Goal: Task Accomplishment & Management: Complete application form

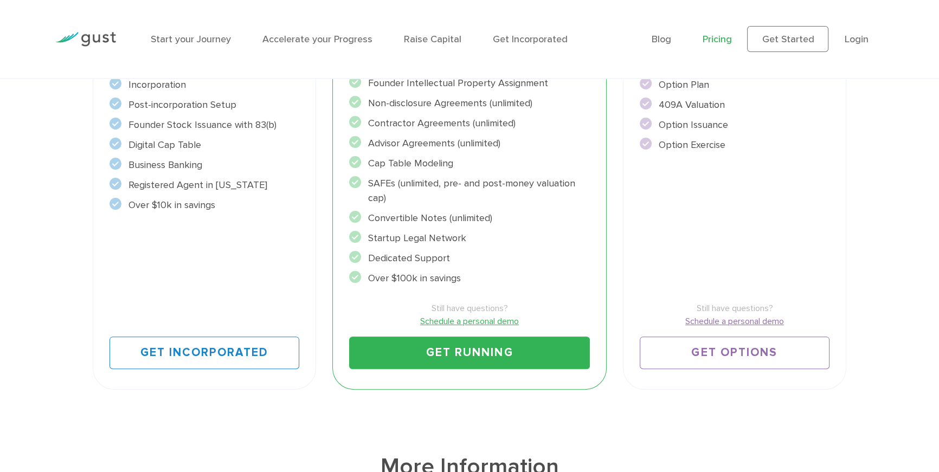
scroll to position [516, 0]
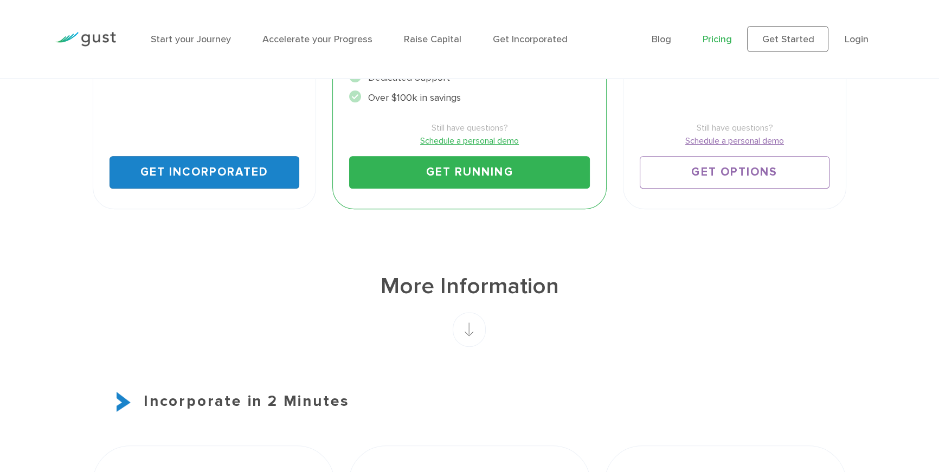
click at [229, 174] on link "Get Incorporated" at bounding box center [205, 172] width 190 height 33
click at [231, 179] on link "Get Incorporated" at bounding box center [205, 172] width 190 height 33
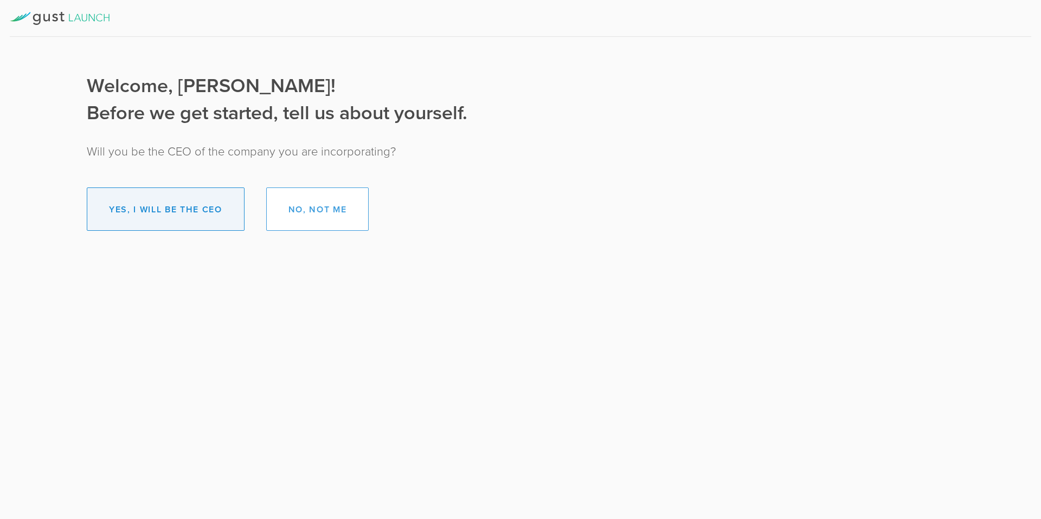
click at [209, 211] on button "Yes, I will be the CEO" at bounding box center [166, 209] width 158 height 43
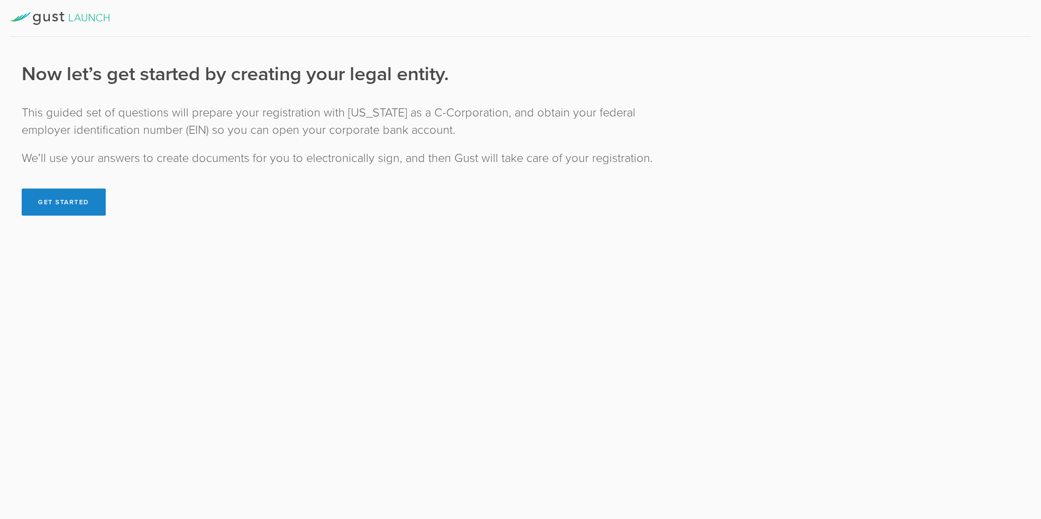
click at [171, 216] on div "Now let’s get started by creating your legal entity. This guided set of questio…" at bounding box center [347, 138] width 651 height 155
click at [180, 302] on div "[US_STATE] Registration Establish Governance First Action by the Board Establis…" at bounding box center [520, 259] width 1041 height 519
click at [145, 201] on div "Now let’s get started by creating your legal entity. This guided set of questio…" at bounding box center [347, 138] width 651 height 155
click at [403, 377] on div "[US_STATE] Registration Establish Governance First Action by the Board Establis…" at bounding box center [520, 259] width 1041 height 519
click at [287, 98] on div "Now let’s get started by creating your legal entity. This guided set of questio…" at bounding box center [347, 138] width 651 height 155
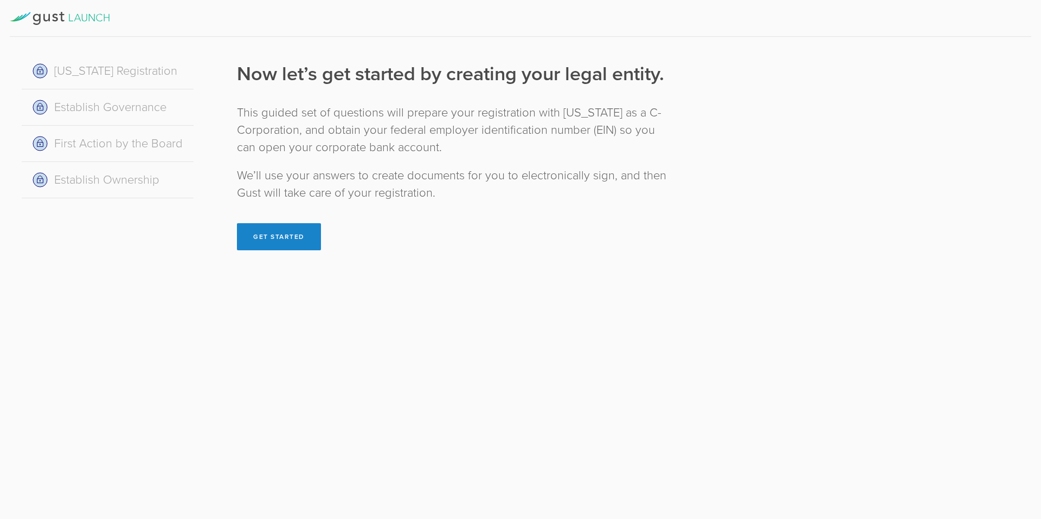
click at [144, 214] on div "[US_STATE] Registration Establish Governance First Action by the Board Establis…" at bounding box center [347, 154] width 694 height 235
click at [255, 259] on div "Now let’s get started by creating your legal entity. This guided set of questio…" at bounding box center [454, 160] width 479 height 224
click at [257, 246] on button "Get Started" at bounding box center [279, 236] width 84 height 27
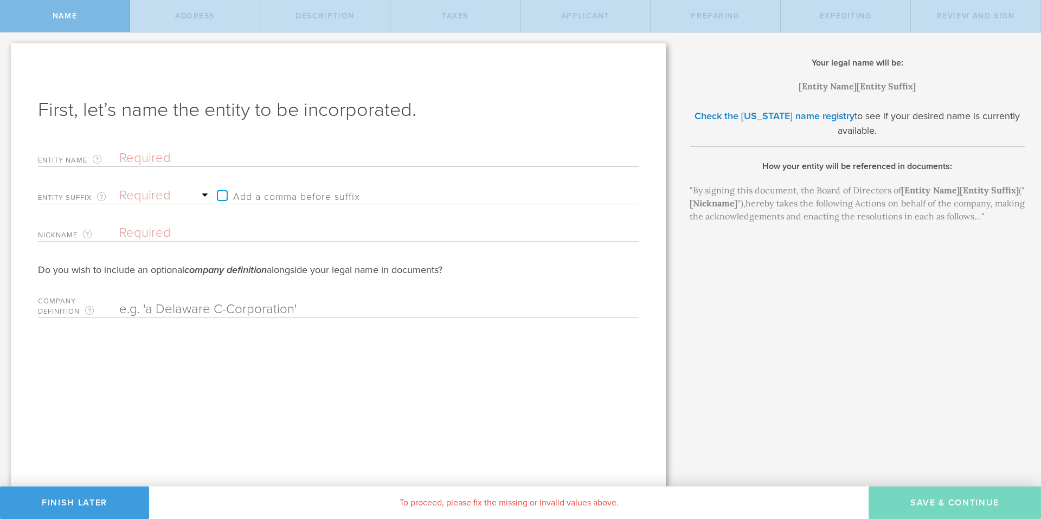
click at [282, 237] on input "text" at bounding box center [359, 233] width 481 height 16
click at [176, 164] on input "text" at bounding box center [359, 158] width 481 height 16
click at [158, 158] on input "text" at bounding box center [359, 158] width 481 height 16
click at [164, 159] on input "text" at bounding box center [359, 158] width 481 height 16
click at [227, 166] on input "text" at bounding box center [359, 158] width 481 height 16
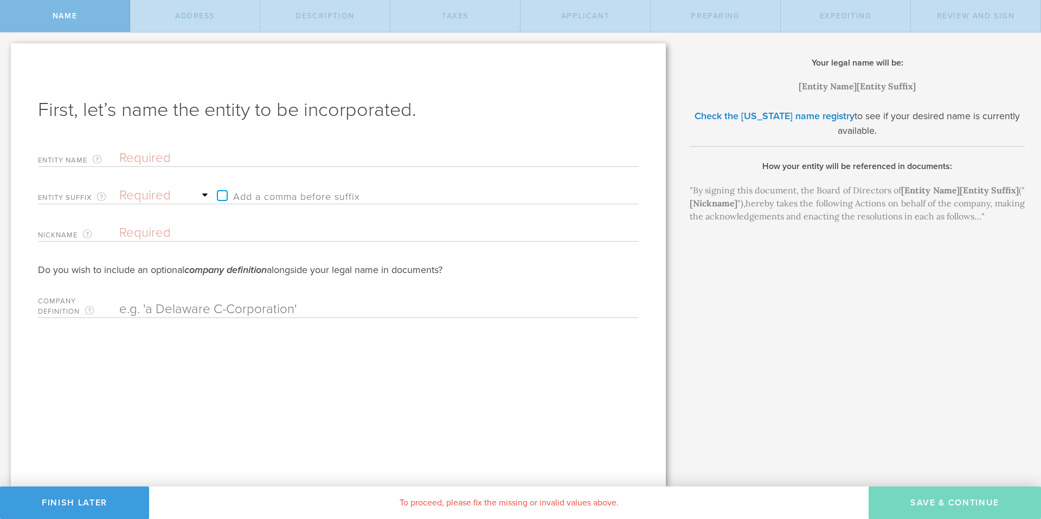
click at [224, 157] on input "text" at bounding box center [359, 158] width 481 height 16
click at [223, 155] on input "text" at bounding box center [359, 158] width 481 height 16
click at [173, 155] on input "text" at bounding box center [359, 158] width 481 height 16
click at [155, 160] on input "text" at bounding box center [359, 158] width 481 height 16
click at [152, 159] on input "text" at bounding box center [359, 158] width 481 height 16
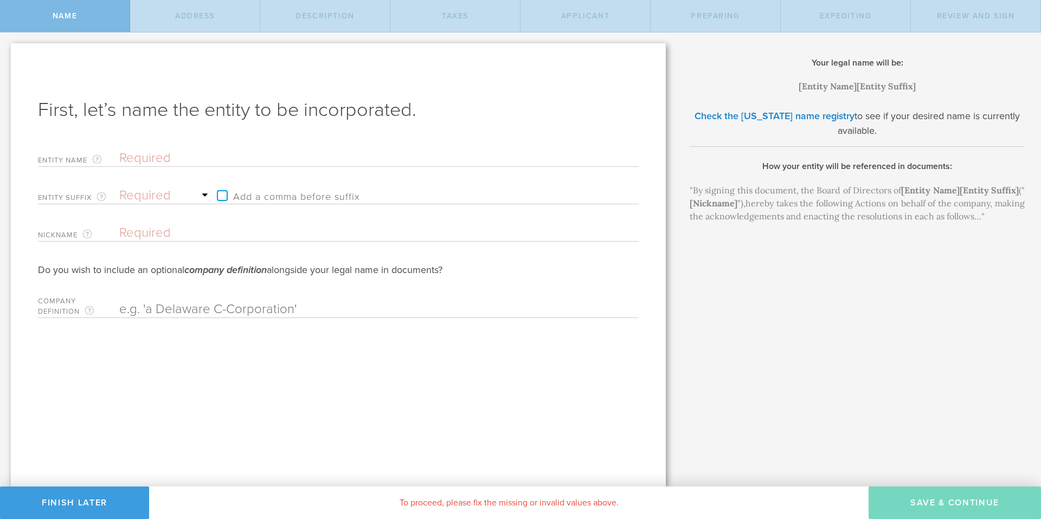
click at [152, 159] on input "text" at bounding box center [359, 158] width 481 height 16
click at [168, 162] on input "text" at bounding box center [359, 158] width 481 height 16
type input "M"
type input "My"
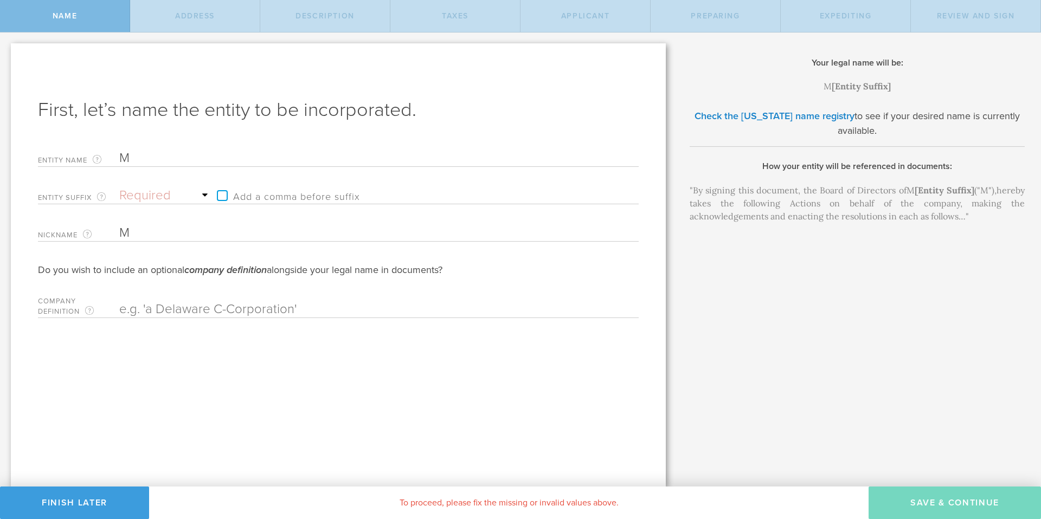
type input "My"
type input "MyF"
type input "MyFi"
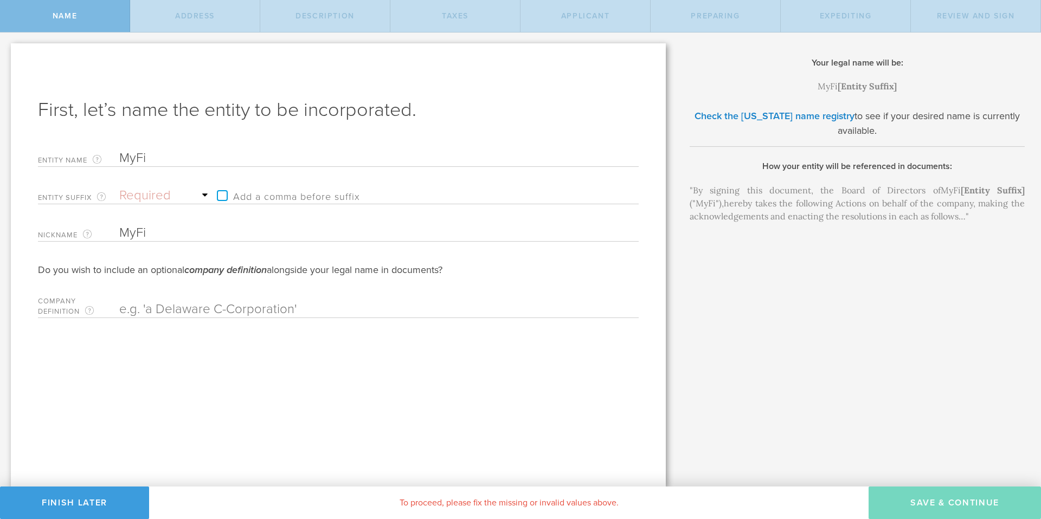
type input "MyFie"
type input "MyFiel"
type input "MyField"
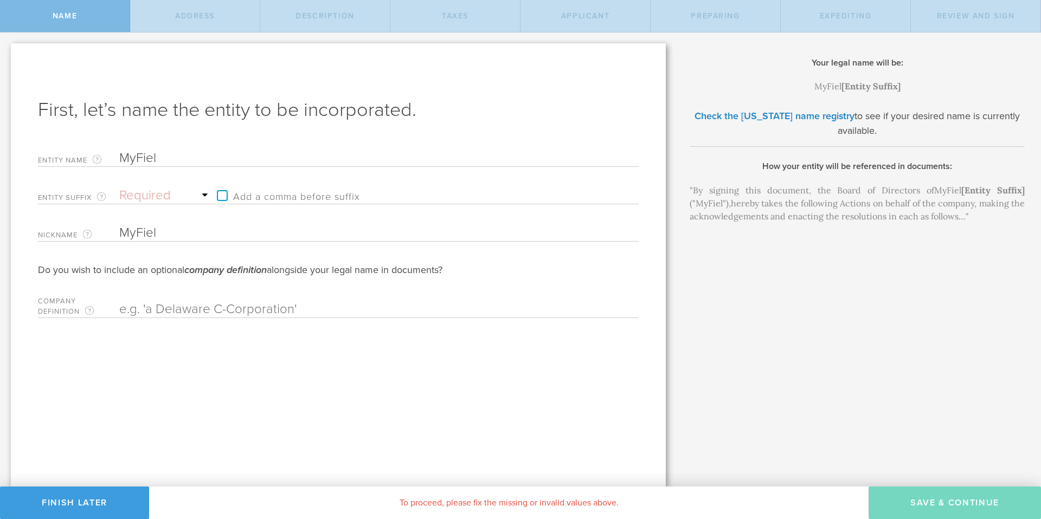
type input "MyField"
type input "MyFieldT"
type input "MyFieldTr"
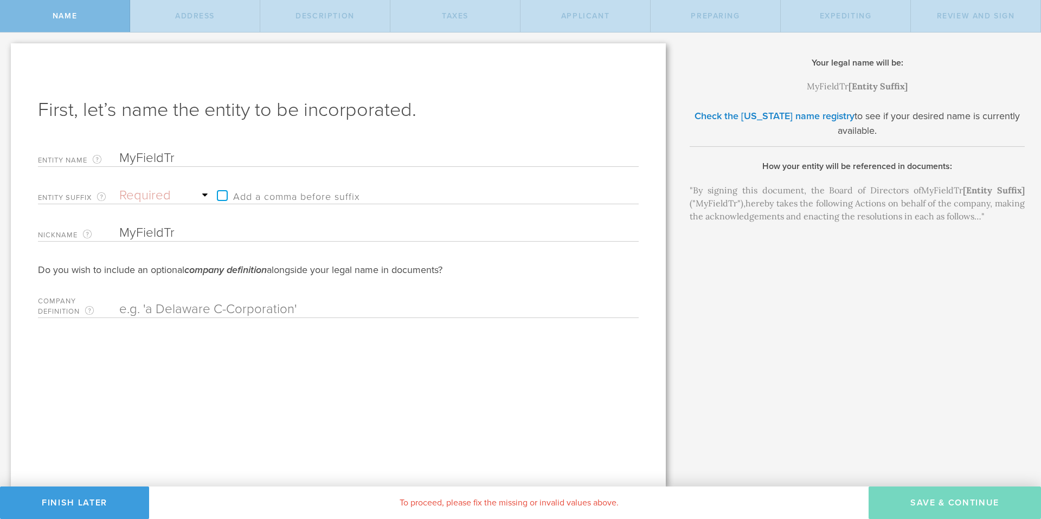
type input "MyFieldTru"
type input "MyFieldTrup"
type input "MyFieldTru"
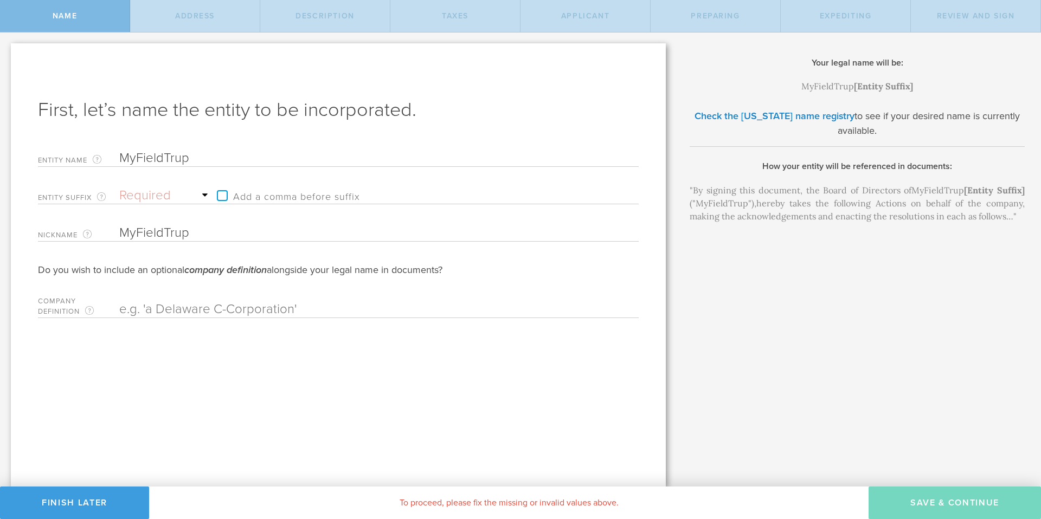
type input "MyFieldTru"
type input "MyFieldTr"
type input "MyFieldTri"
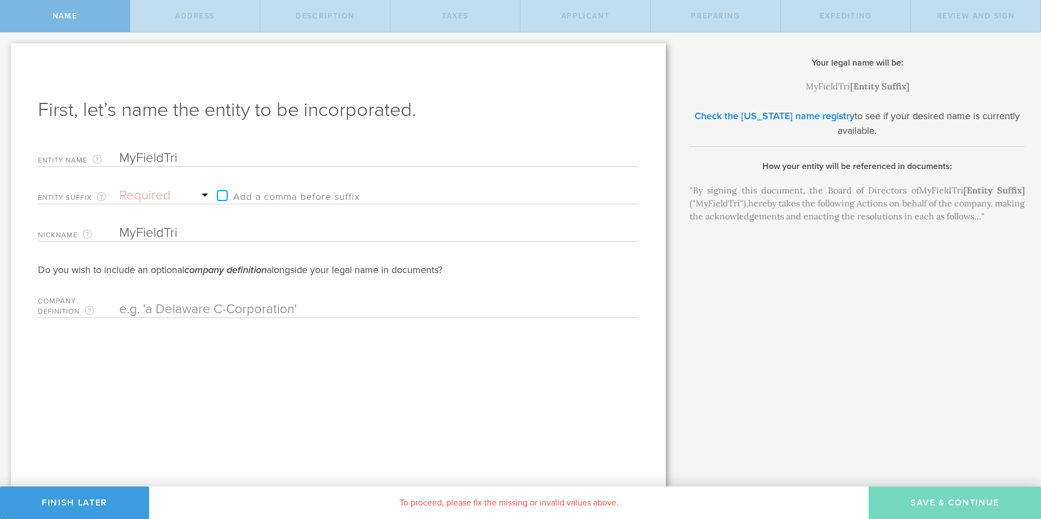
type input "MyFieldTrip"
click at [193, 191] on select "Required Association Club Co. Company Corp. Corporation Foundation Fund Inc. In…" at bounding box center [165, 196] width 92 height 16
select select "inc."
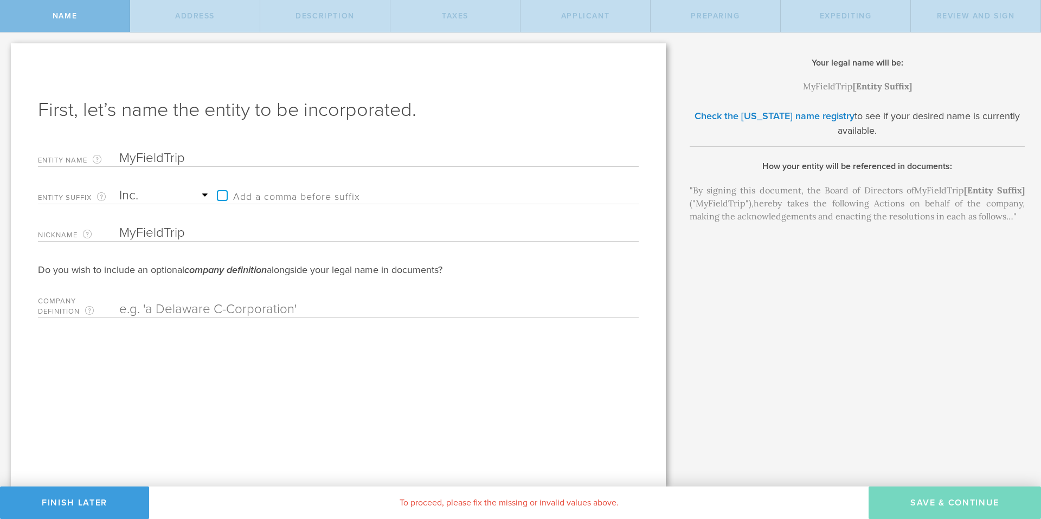
click at [119, 188] on select "Required Association Club Co. Company Corp. Corporation Foundation Fund Inc. In…" at bounding box center [165, 196] width 92 height 16
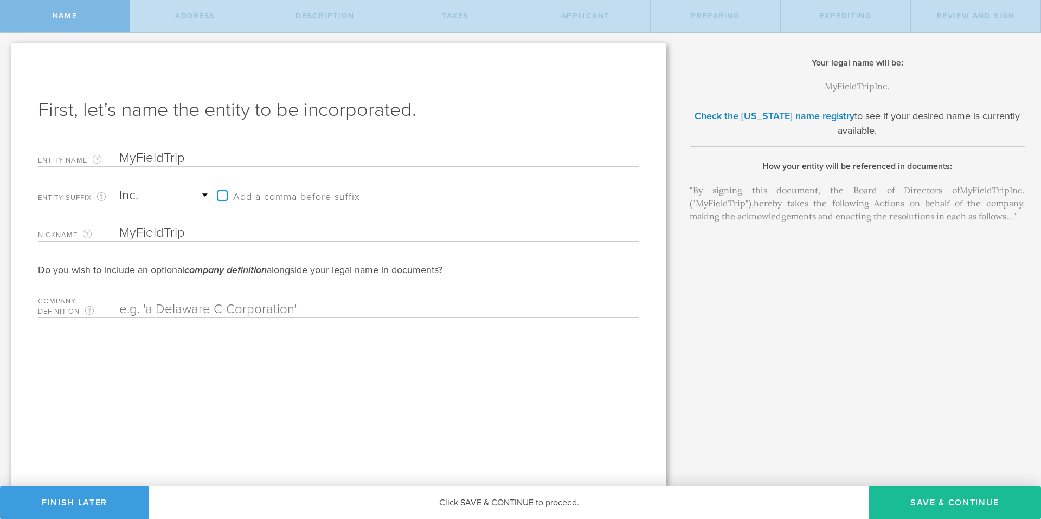
click at [172, 308] on input "text" at bounding box center [359, 309] width 481 height 16
drag, startPoint x: 934, startPoint y: 499, endPoint x: 929, endPoint y: 508, distance: 10.9
click at [929, 508] on button "Save & Continue" at bounding box center [954, 503] width 172 height 33
checkbox input "true"
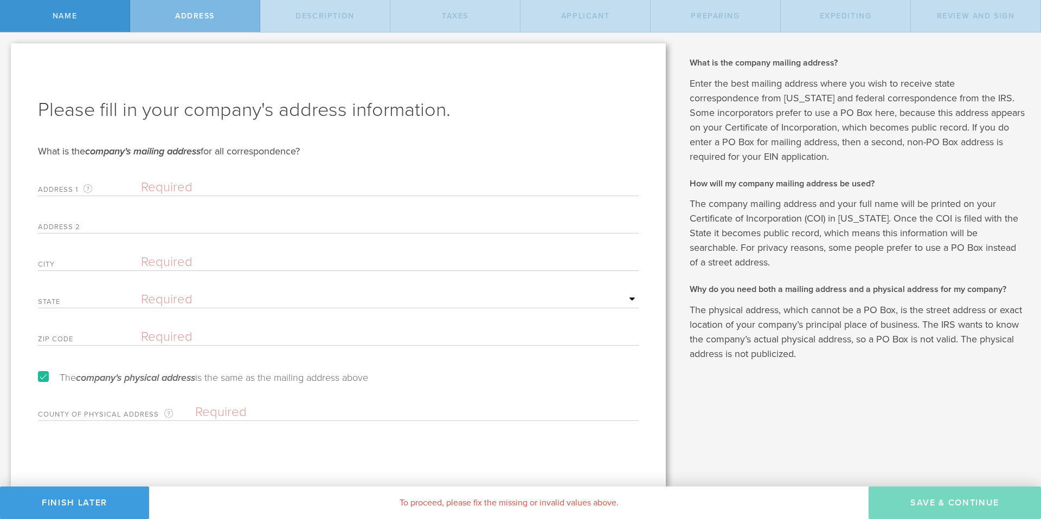
click at [183, 184] on input "text" at bounding box center [390, 187] width 498 height 16
click at [181, 187] on input "text" at bounding box center [390, 187] width 498 height 16
click at [188, 174] on div "Address [STREET_ADDRESS] mailing address for your company that is current as of…" at bounding box center [338, 185] width 601 height 22
click at [172, 190] on input "text" at bounding box center [390, 187] width 498 height 16
click at [188, 188] on input "text" at bounding box center [390, 187] width 498 height 16
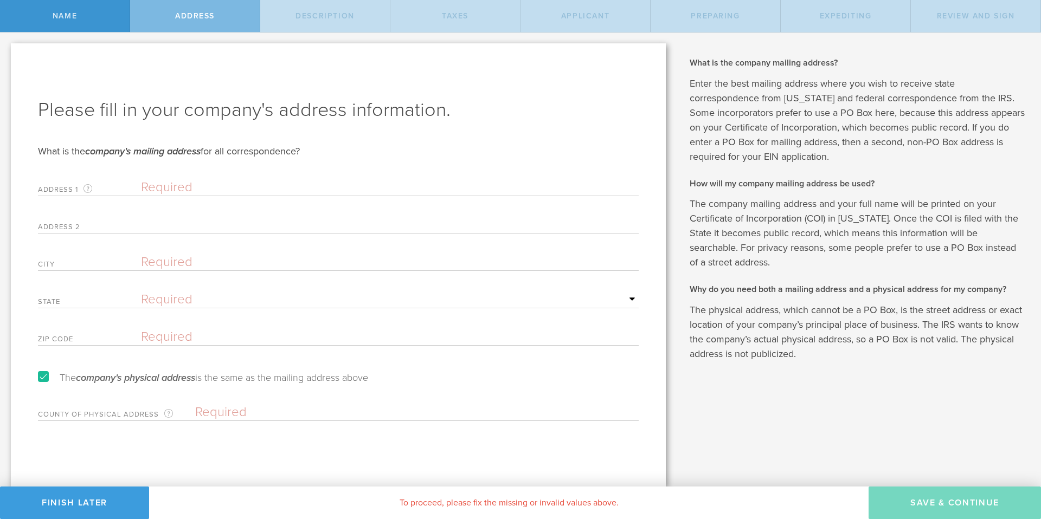
paste input "[STREET_ADDRESS][US_STATE]"
click at [330, 186] on input "[STREET_ADDRESS][US_STATE]" at bounding box center [390, 187] width 498 height 16
type input "[STREET_ADDRESS][US_STATE]"
click at [237, 321] on form "Please fill in your company's address information. What is the company's mailin…" at bounding box center [338, 259] width 601 height 324
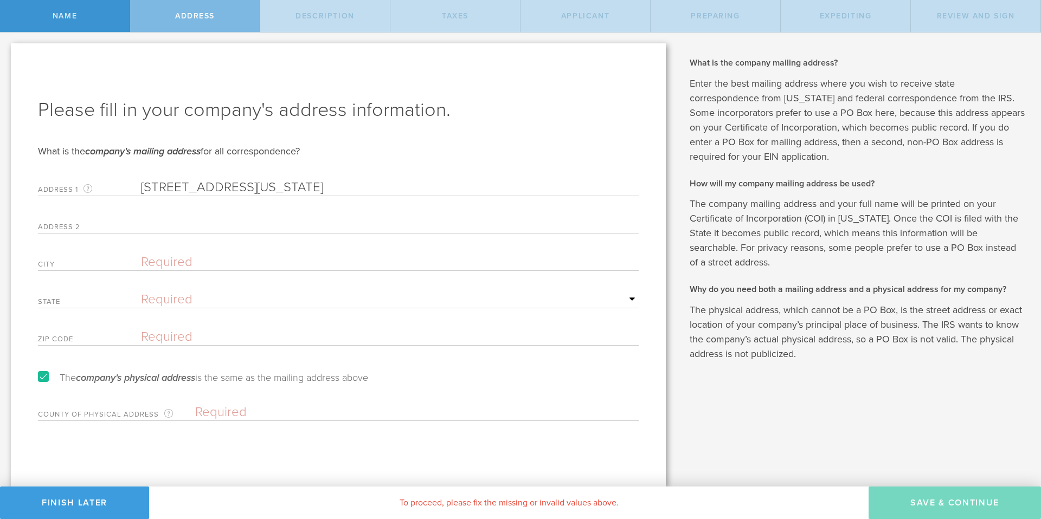
click at [202, 341] on input "text" at bounding box center [390, 337] width 498 height 16
paste input "79902"
type input "79902"
click at [306, 187] on input "[STREET_ADDRESS][US_STATE]" at bounding box center [390, 187] width 498 height 16
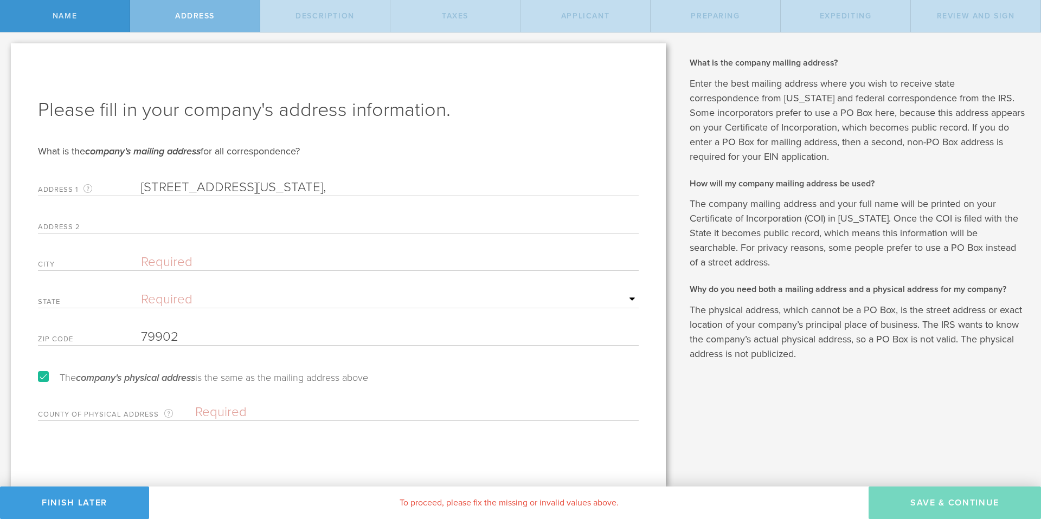
type input "[STREET_ADDRESS][US_STATE],"
click at [236, 297] on select "Required [US_STATE] [US_STATE] [US_STATE] [US_STATE] [US_STATE] [US_STATE] [US_…" at bounding box center [390, 300] width 498 height 16
select select "[GEOGRAPHIC_DATA]"
click at [141, 292] on select "Required [US_STATE] [US_STATE] [US_STATE] [US_STATE] [US_STATE] [US_STATE] [US_…" at bounding box center [390, 300] width 498 height 16
click at [197, 264] on input "text" at bounding box center [390, 262] width 498 height 16
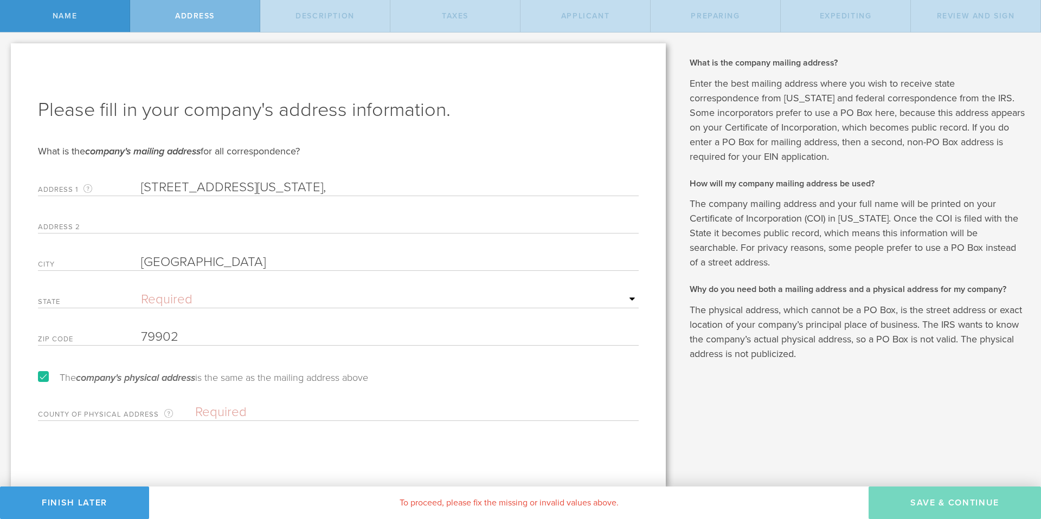
type input "[GEOGRAPHIC_DATA]"
drag, startPoint x: 246, startPoint y: 188, endPoint x: 335, endPoint y: 199, distance: 90.1
click at [335, 199] on form "Please fill in your company's address information. What is the company's mailin…" at bounding box center [338, 259] width 601 height 324
type input "[STREET_ADDRESS][US_STATE]"
click at [271, 405] on input "text" at bounding box center [416, 412] width 443 height 16
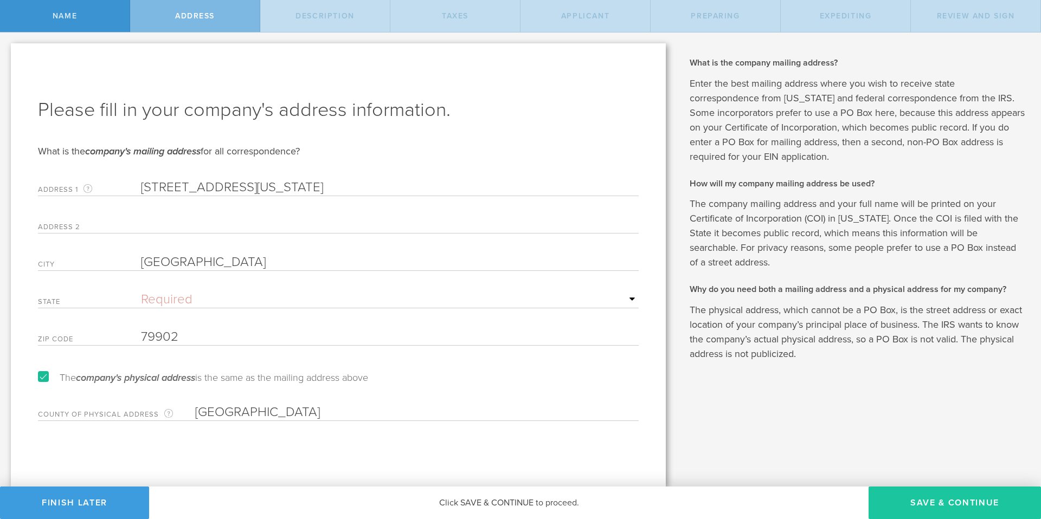
type input "[GEOGRAPHIC_DATA]"
click at [963, 512] on button "Save & Continue" at bounding box center [954, 503] width 172 height 33
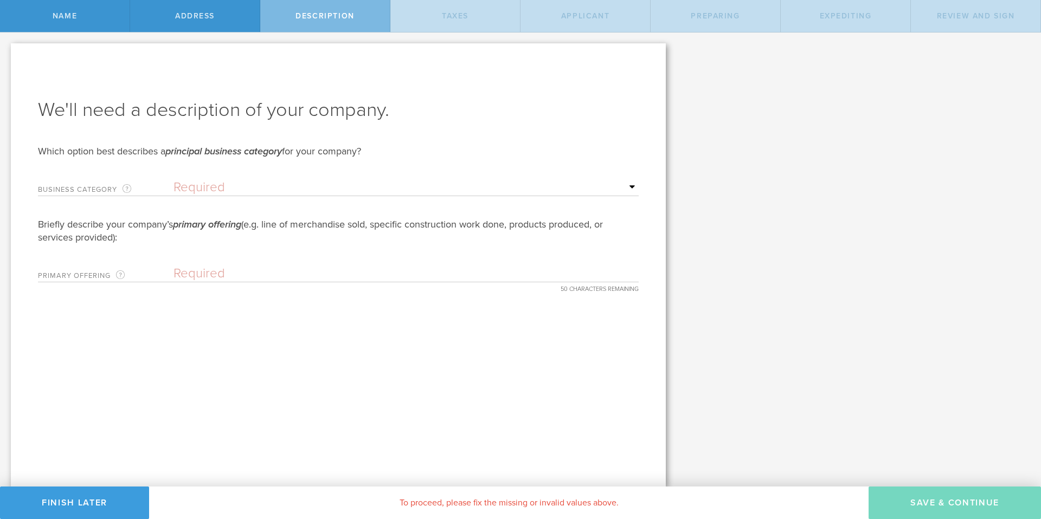
click at [234, 191] on select "Required Accommodation & food service Construction Finance & insurance Health c…" at bounding box center [405, 187] width 465 height 16
select select "other"
click at [173, 179] on select "Required Accommodation & food service Construction Finance & insurance Health c…" at bounding box center [405, 187] width 465 height 16
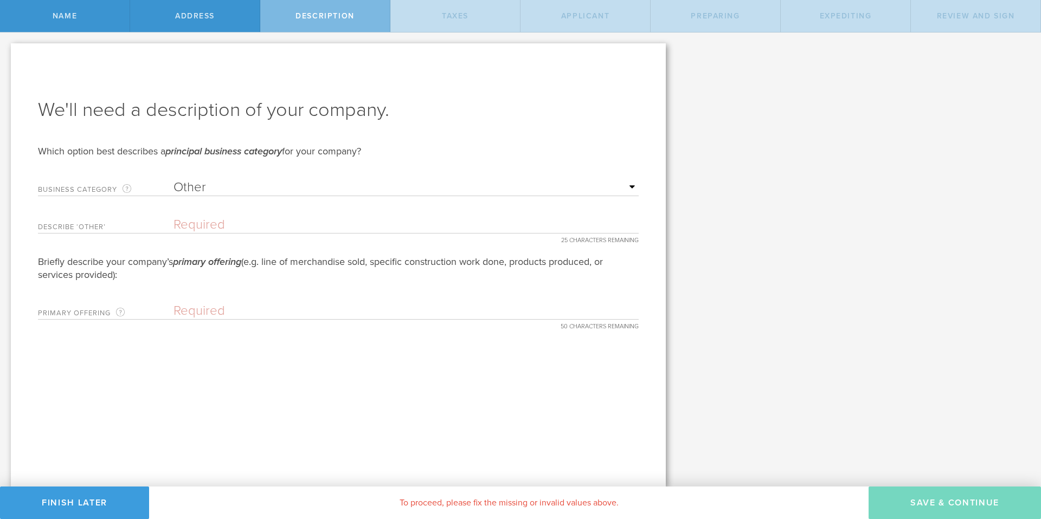
click at [226, 234] on form "We'll need a description of your company. Which option best describes a princip…" at bounding box center [338, 208] width 601 height 223
click at [221, 226] on input "text" at bounding box center [405, 225] width 465 height 16
type input "SaaS for Planning Tru"
click at [228, 231] on input "SaaS for Planning Tru" at bounding box center [405, 225] width 465 height 16
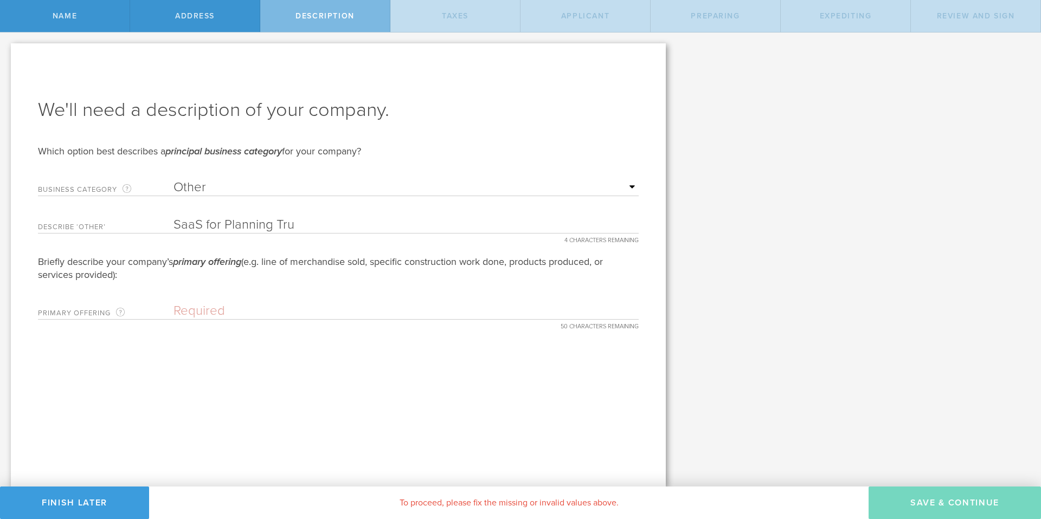
click at [229, 226] on input "SaaS for Planning Tru" at bounding box center [405, 225] width 465 height 16
type input "SaaS Platform"
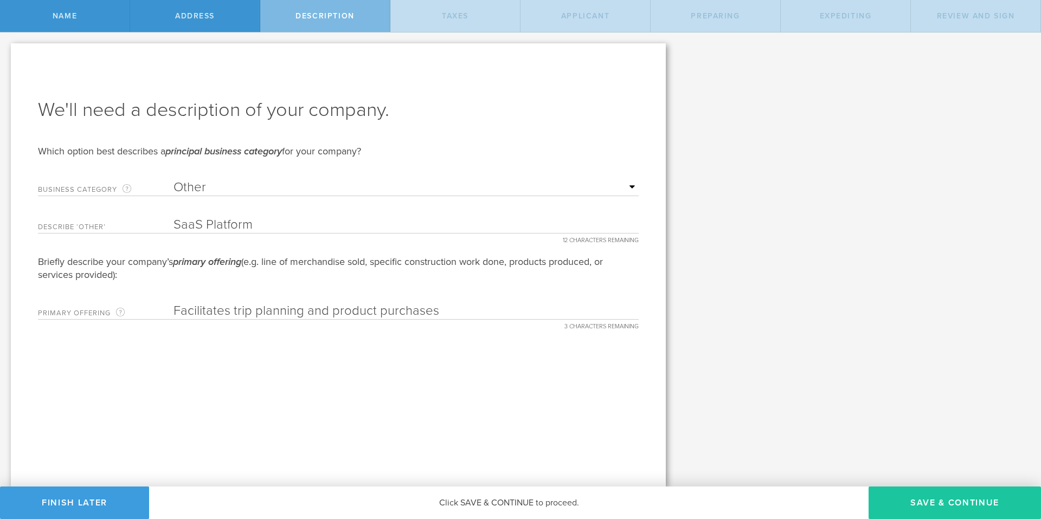
type input "Facilitates trip planning and product purchases"
click at [923, 511] on button "Save & Continue" at bounding box center [954, 503] width 172 height 33
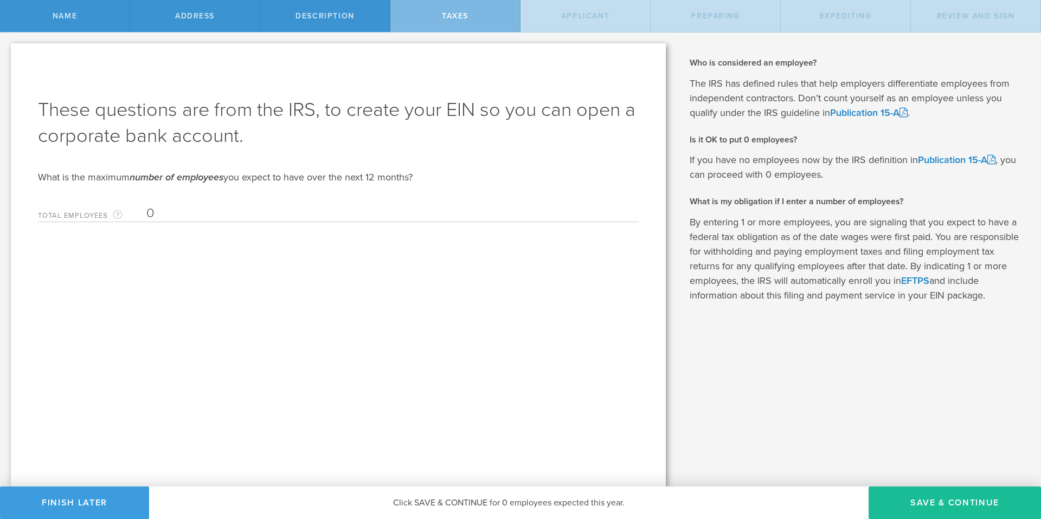
click at [222, 231] on div "These questions are from the IRS, to create your EIN so you can open a corporat…" at bounding box center [338, 264] width 655 height 443
click at [197, 221] on input "0" at bounding box center [389, 213] width 487 height 16
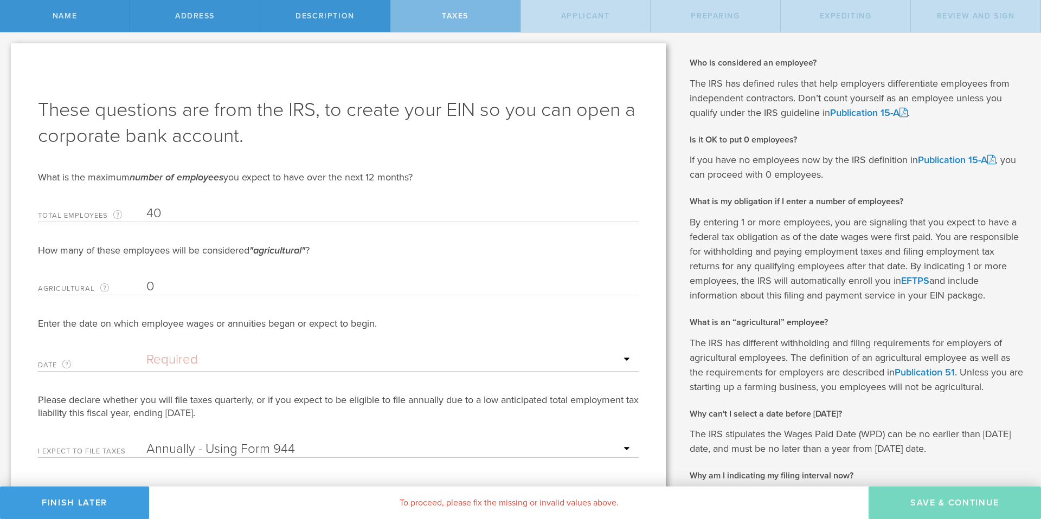
type input "40"
click at [215, 291] on input "0" at bounding box center [389, 287] width 487 height 16
click at [235, 372] on div "How many of these employees will be considered "agricultural" ? Agricultural Th…" at bounding box center [338, 351] width 601 height 214
click at [228, 357] on input "text" at bounding box center [389, 360] width 487 height 16
click at [266, 376] on icon at bounding box center [265, 378] width 5 height 14
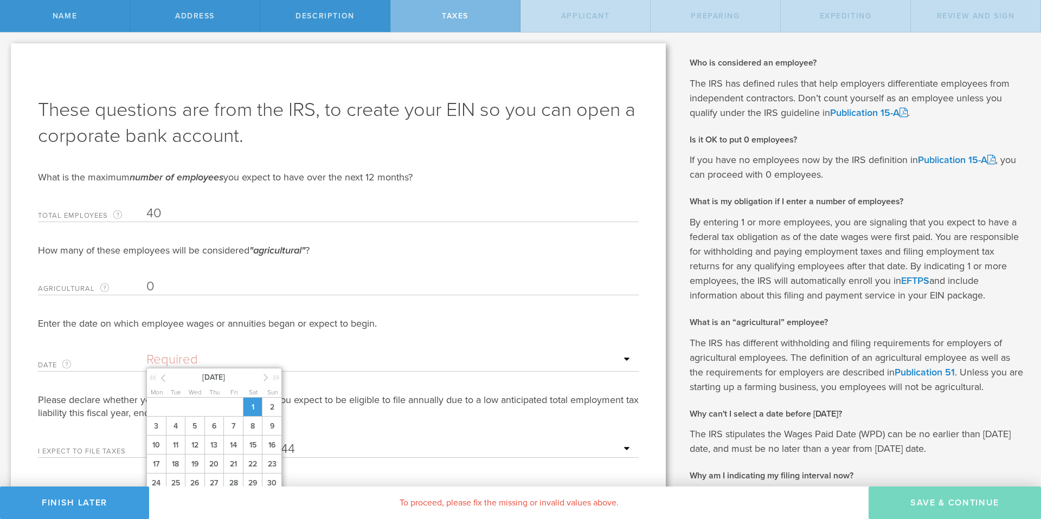
click at [252, 408] on span "1" at bounding box center [253, 407] width 20 height 19
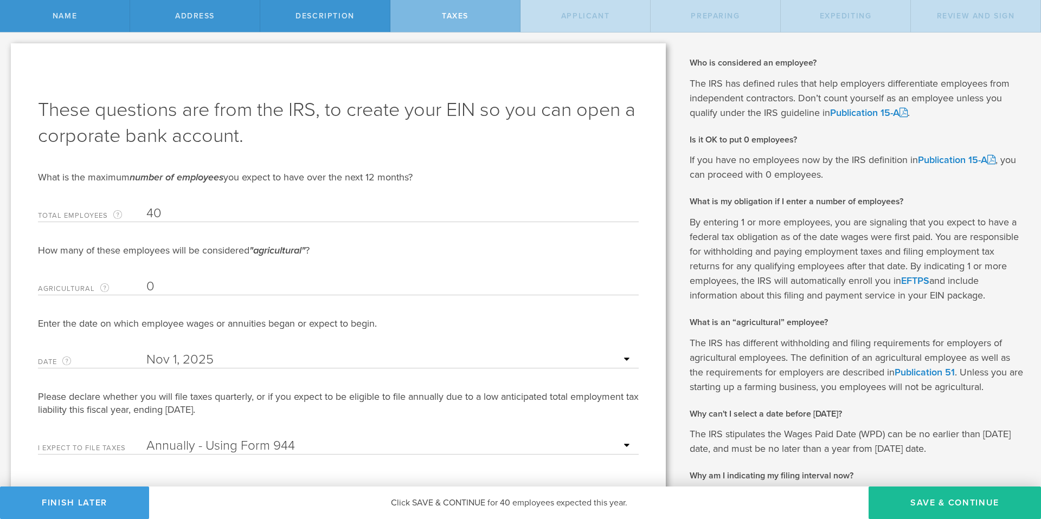
scroll to position [154, 0]
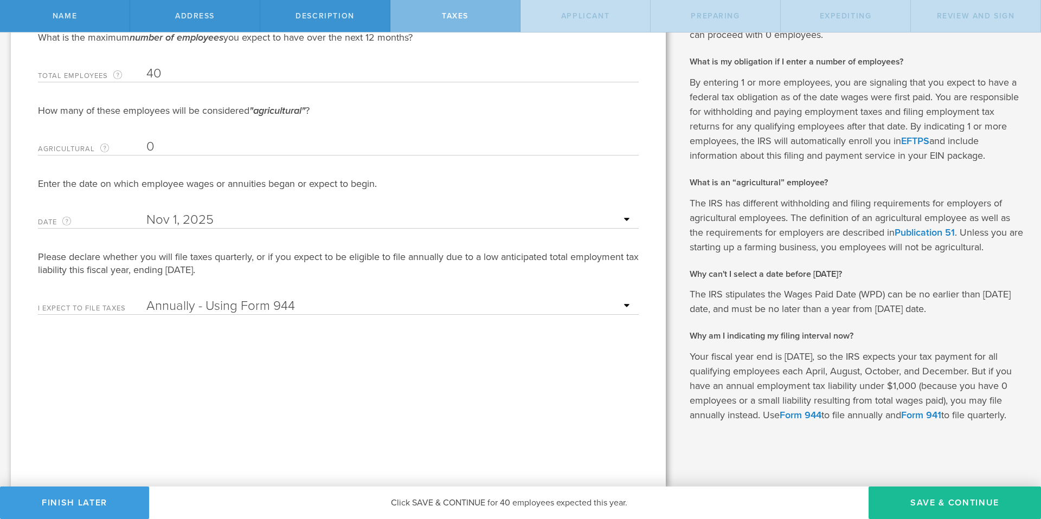
click at [324, 298] on select "Annually - Using Form 944 Quarterly - Using Form 941" at bounding box center [389, 306] width 487 height 16
click at [146, 298] on select "Annually - Using Form 944 Quarterly - Using Form 941" at bounding box center [389, 306] width 487 height 16
click at [335, 371] on div "These questions are from the IRS, to create your EIN so you can open a corporat…" at bounding box center [338, 195] width 655 height 583
click at [912, 506] on button "Save & Continue" at bounding box center [954, 503] width 172 height 33
type input "CEO"
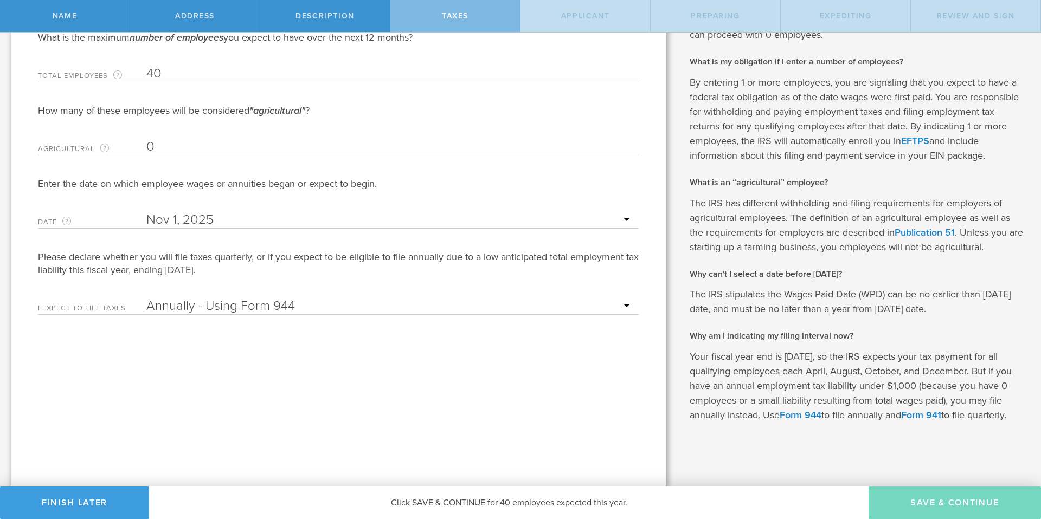
select select "US"
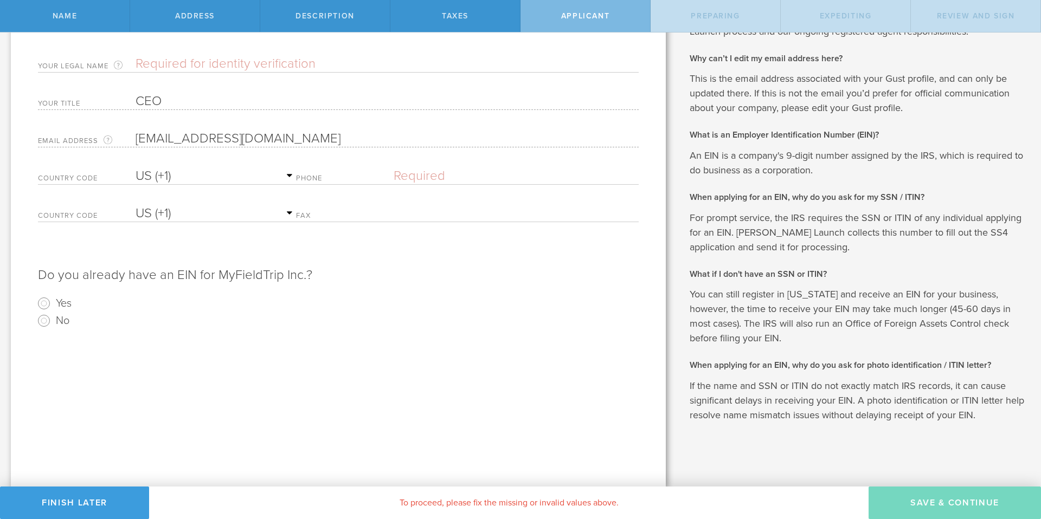
scroll to position [0, 0]
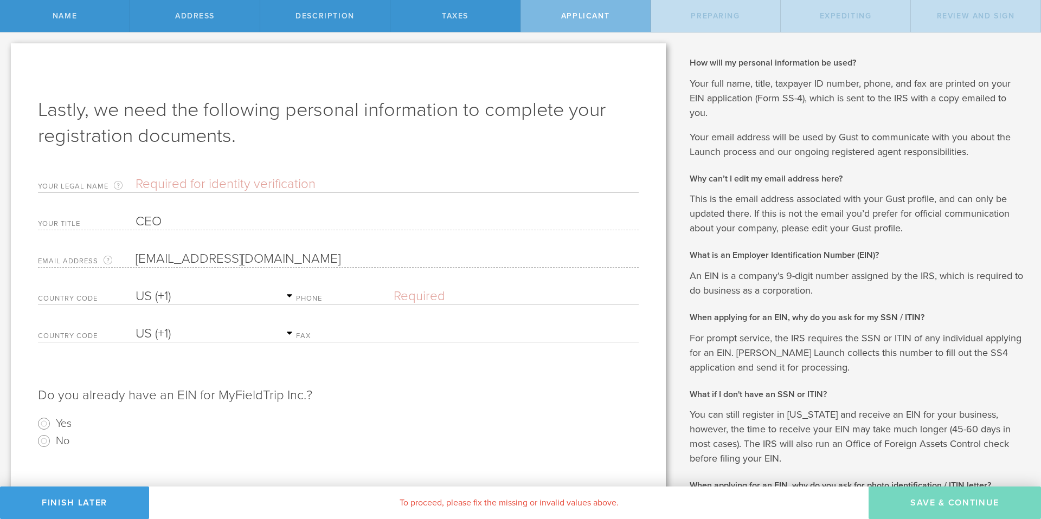
click at [189, 188] on input "text" at bounding box center [387, 184] width 503 height 16
click at [191, 185] on input "text" at bounding box center [387, 184] width 503 height 16
type input "[PERSON_NAME]"
click at [441, 295] on input "text" at bounding box center [516, 296] width 245 height 16
click at [36, 435] on input "No" at bounding box center [43, 441] width 17 height 17
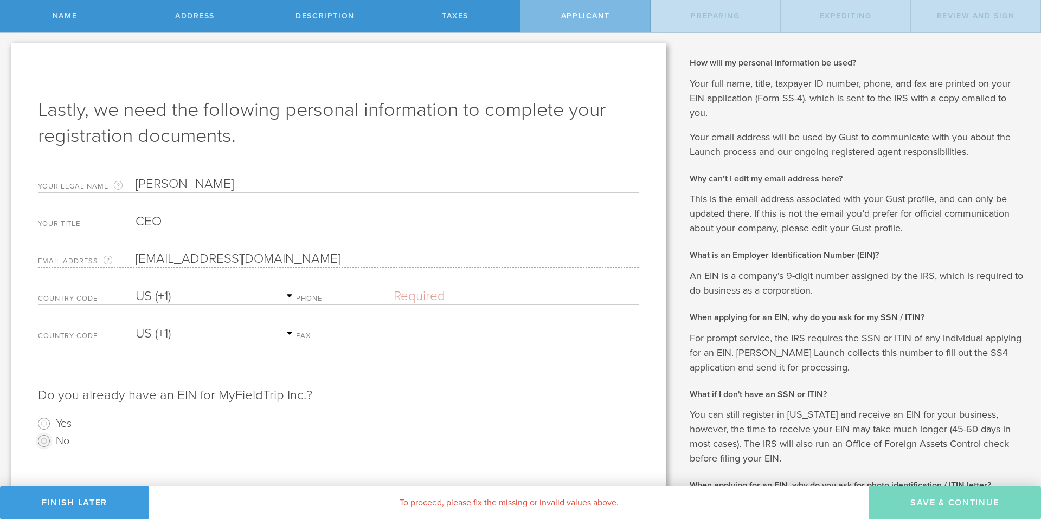
radio input "true"
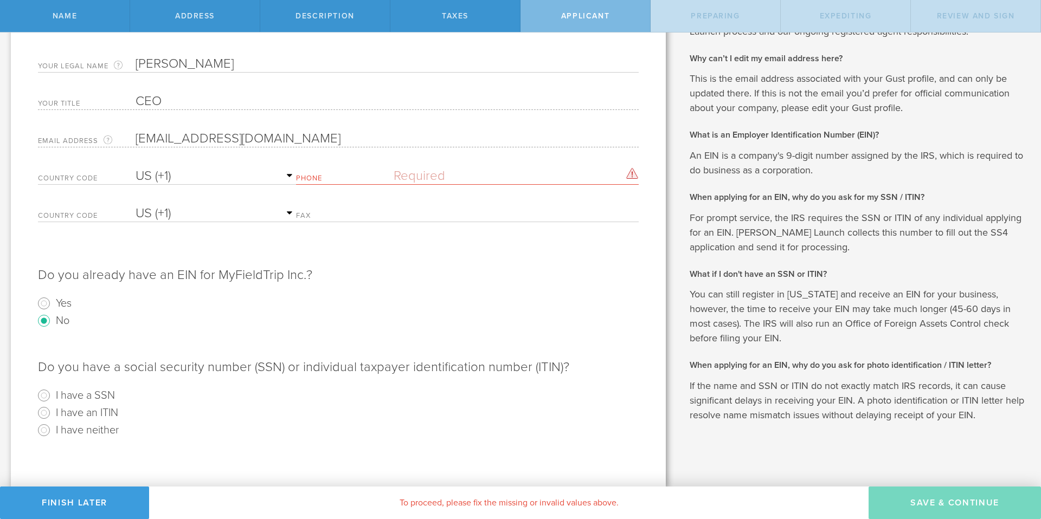
drag, startPoint x: 413, startPoint y: 170, endPoint x: 422, endPoint y: 174, distance: 10.0
click at [418, 173] on input "text" at bounding box center [516, 176] width 245 height 16
type input "[PHONE_NUMBER]"
click at [238, 338] on div "Do you have a social security number (SSN) or individual taxpayer identificatio…" at bounding box center [338, 385] width 601 height 110
click at [44, 396] on input "I have a SSN" at bounding box center [43, 395] width 17 height 17
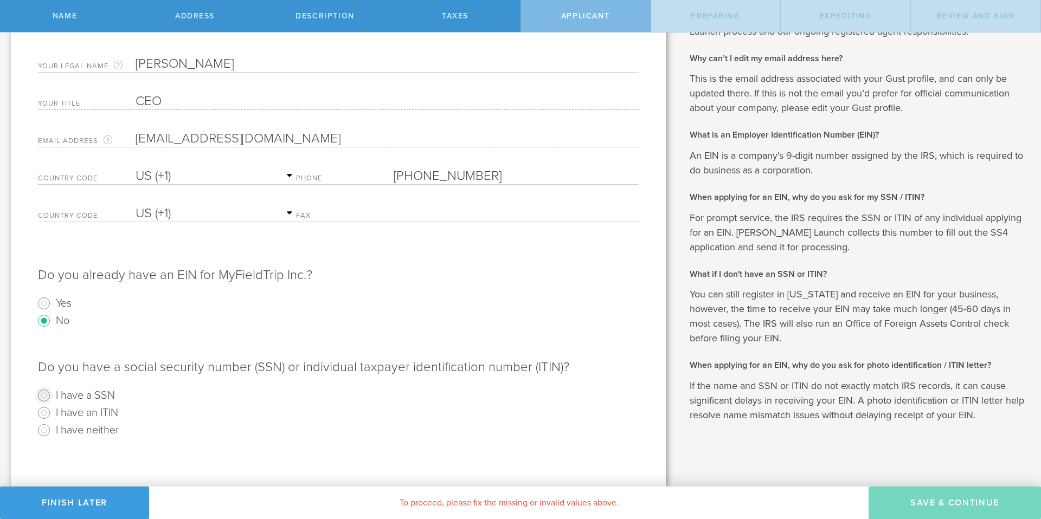
radio input "true"
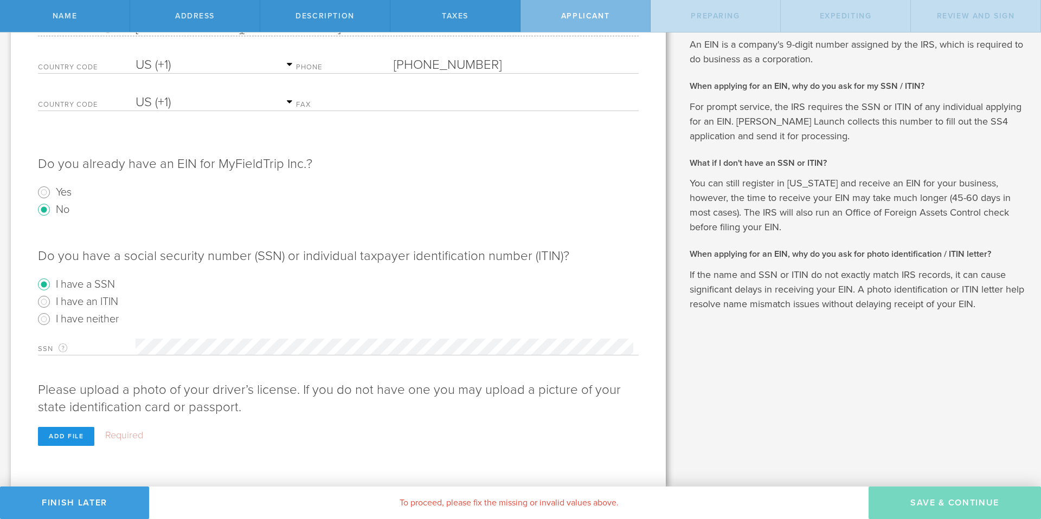
click at [75, 434] on div "Add file" at bounding box center [66, 436] width 56 height 19
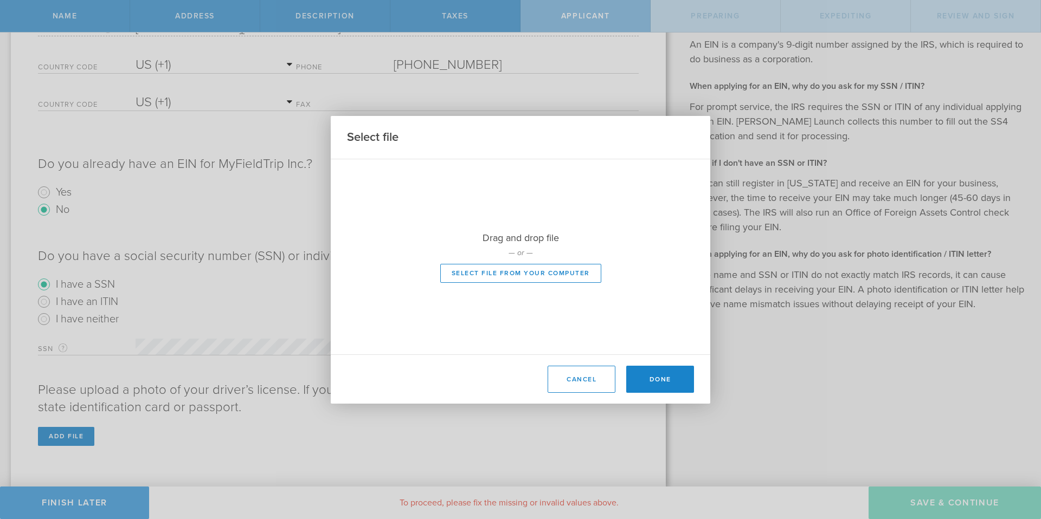
scroll to position [212, 0]
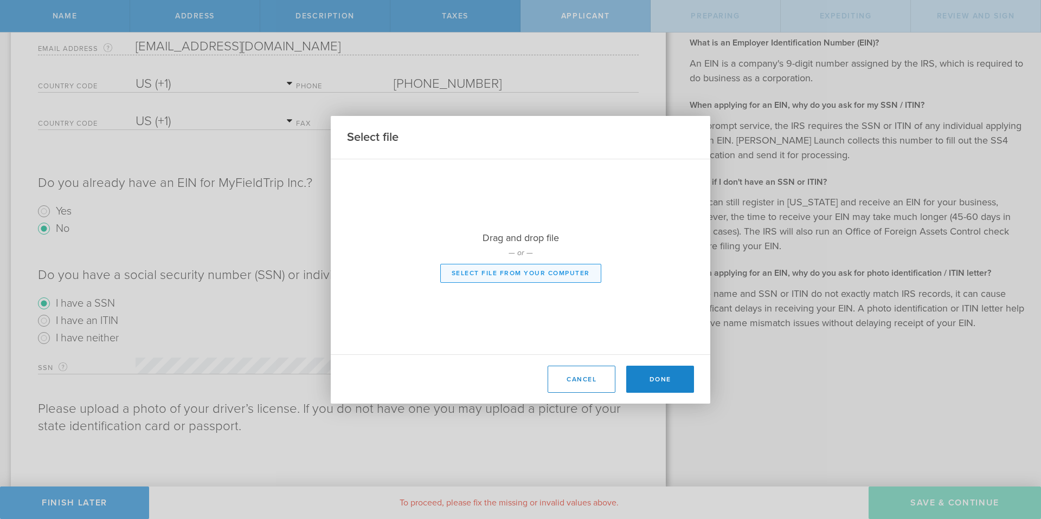
click at [484, 276] on button "Select file from your computer" at bounding box center [520, 273] width 161 height 19
click at [540, 271] on button "Select file from your computer" at bounding box center [520, 273] width 161 height 19
type input "C:\fakepath\[PERSON_NAME] License_0001.jpg"
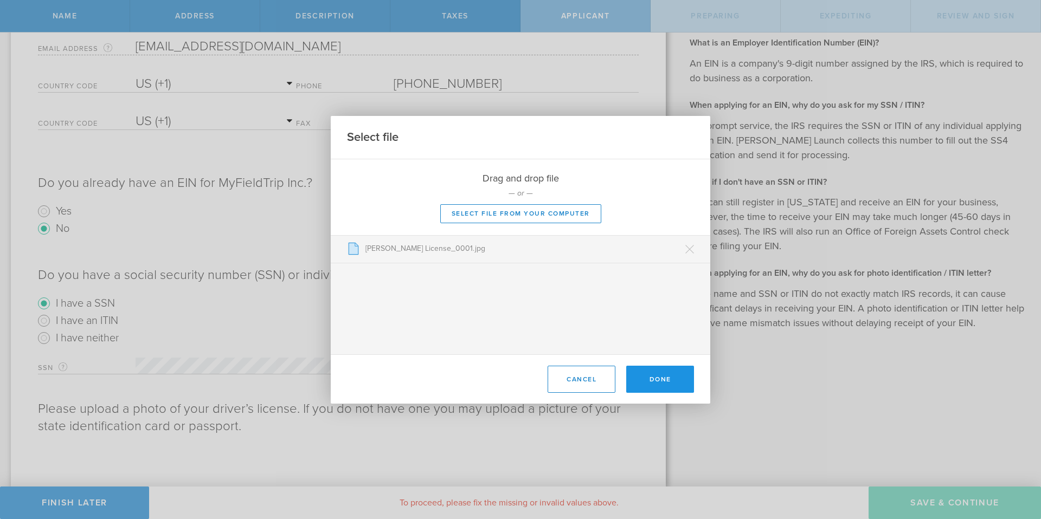
click at [666, 377] on button "Done" at bounding box center [660, 379] width 68 height 27
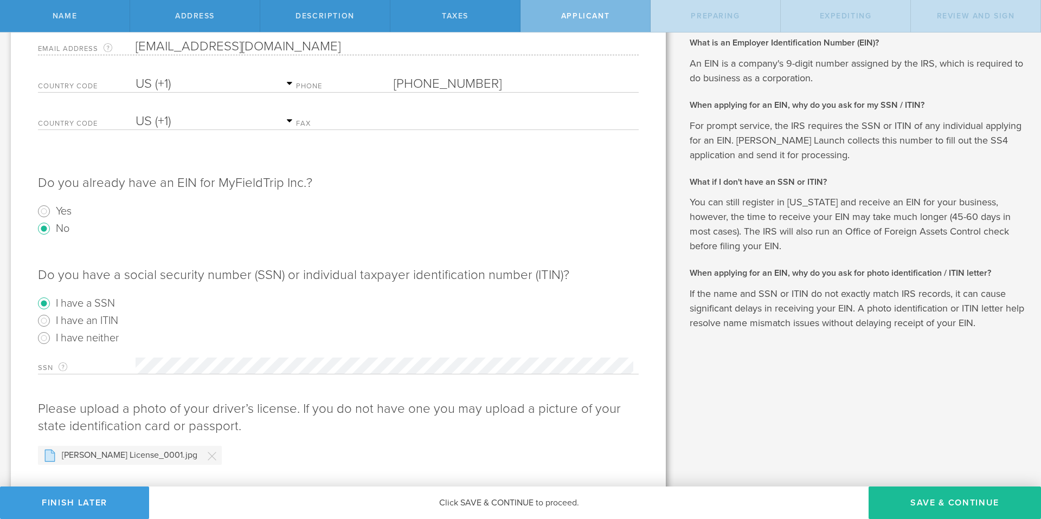
scroll to position [237, 0]
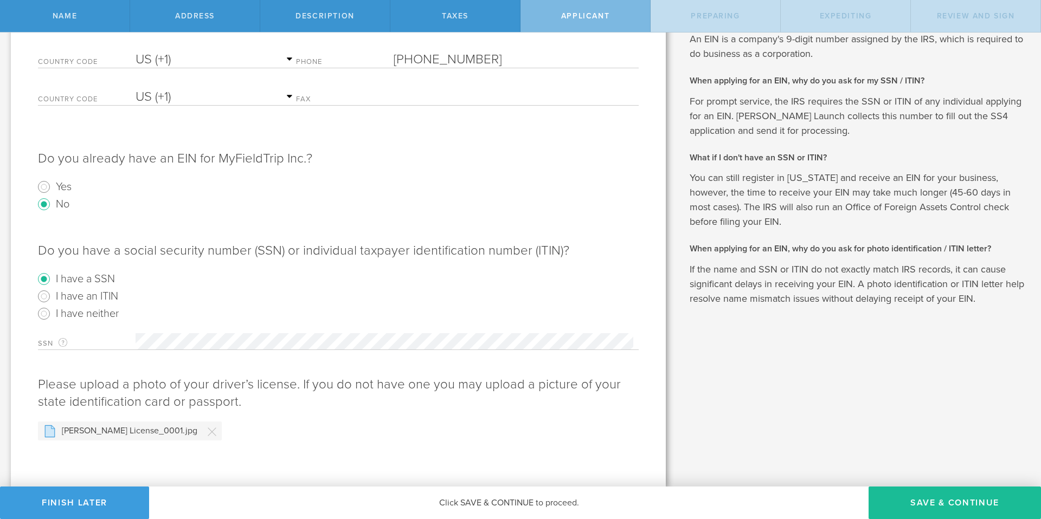
drag, startPoint x: 928, startPoint y: 503, endPoint x: 212, endPoint y: 420, distance: 720.3
click at [221, 33] on div "Name Address Description Taxes Applicant Preparing Expediting Review and Sign F…" at bounding box center [520, 16] width 1041 height 33
click at [971, 503] on button "Save & Continue" at bounding box center [954, 503] width 172 height 33
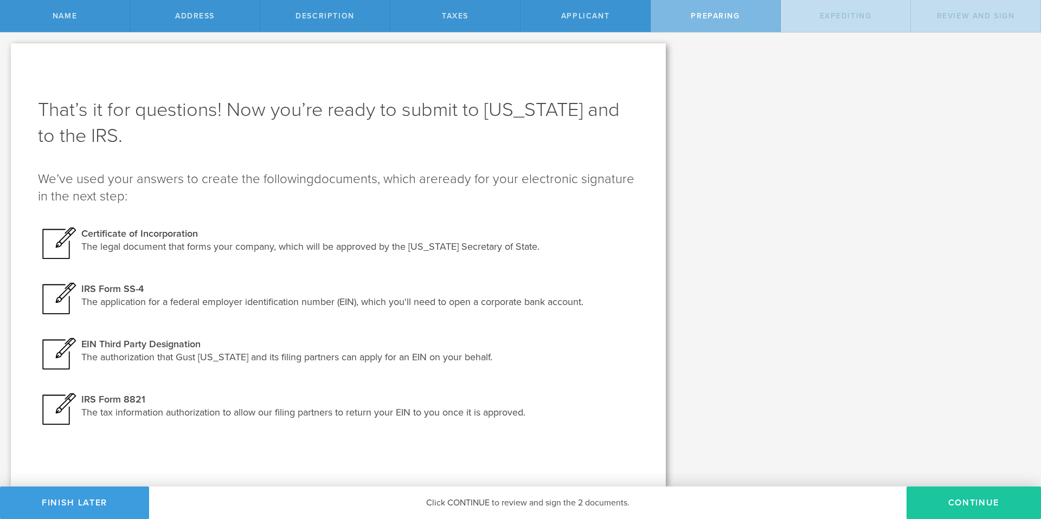
click at [949, 512] on button "Continue" at bounding box center [973, 503] width 134 height 33
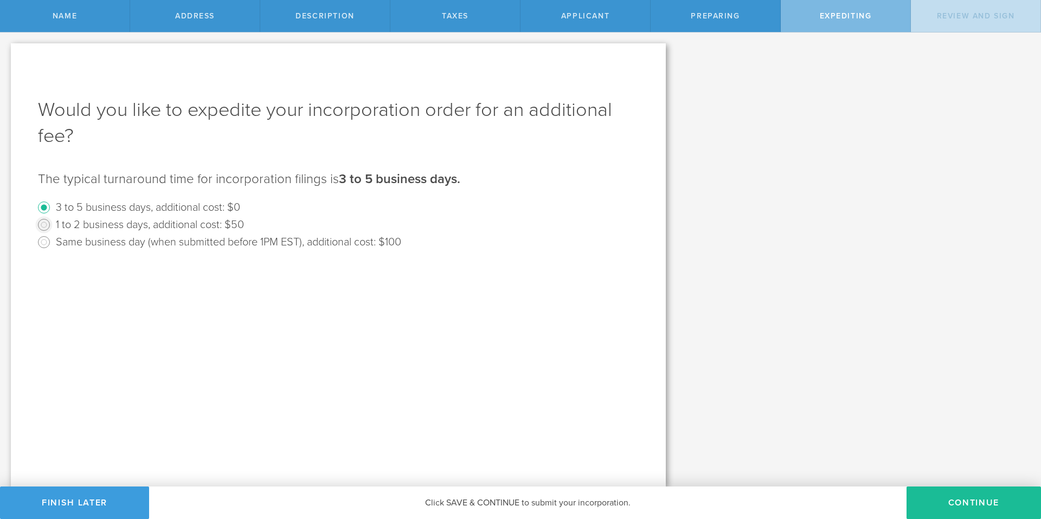
click at [40, 224] on input "1 to 2 business days, additional cost: $50" at bounding box center [43, 224] width 17 height 17
radio input "true"
radio input "false"
click at [42, 243] on input "Same business day (when submitted before 1PM EST), additional cost: $100" at bounding box center [43, 242] width 17 height 17
radio input "true"
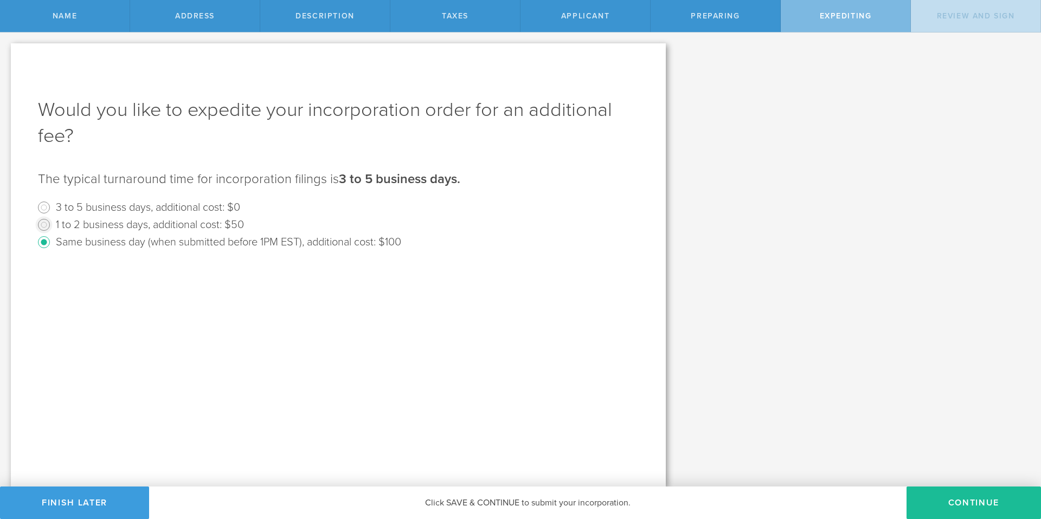
click at [41, 226] on input "1 to 2 business days, additional cost: $50" at bounding box center [43, 224] width 17 height 17
radio input "true"
radio input "false"
click at [973, 507] on button "Continue" at bounding box center [973, 503] width 134 height 33
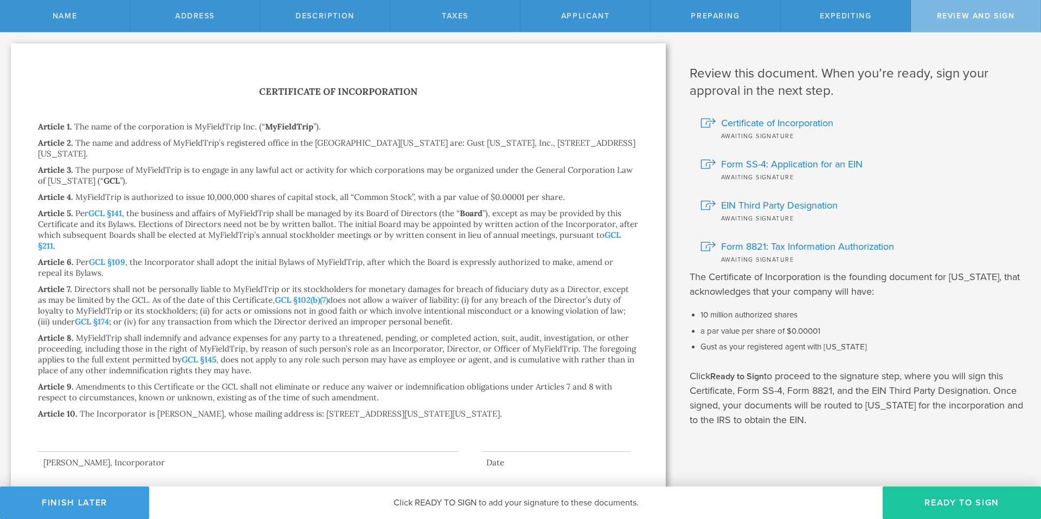
click at [922, 512] on button "Ready to Sign" at bounding box center [962, 503] width 158 height 33
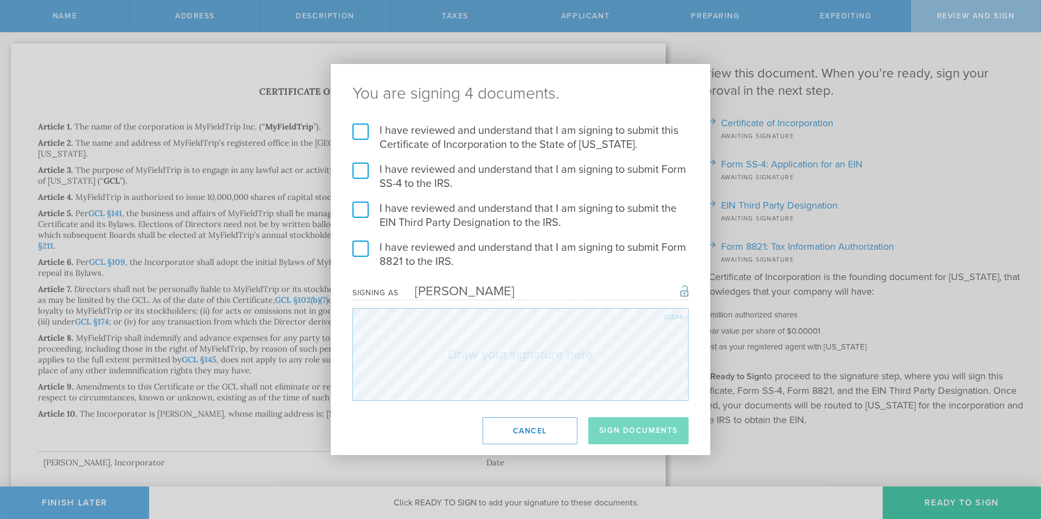
click at [351, 252] on div "I have reviewed and understand that I am signing to submit this Certificate of …" at bounding box center [520, 263] width 379 height 278
click at [359, 243] on label "I have reviewed and understand that I am signing to submit Form 8821 to the IRS." at bounding box center [520, 255] width 336 height 28
click at [0, 0] on input "I have reviewed and understand that I am signing to submit Form 8821 to the IRS." at bounding box center [0, 0] width 0 height 0
drag, startPoint x: 359, startPoint y: 212, endPoint x: 354, endPoint y: 176, distance: 36.7
click at [359, 211] on label "I have reviewed and understand that I am signing to submit the EIN Third Party …" at bounding box center [520, 216] width 336 height 28
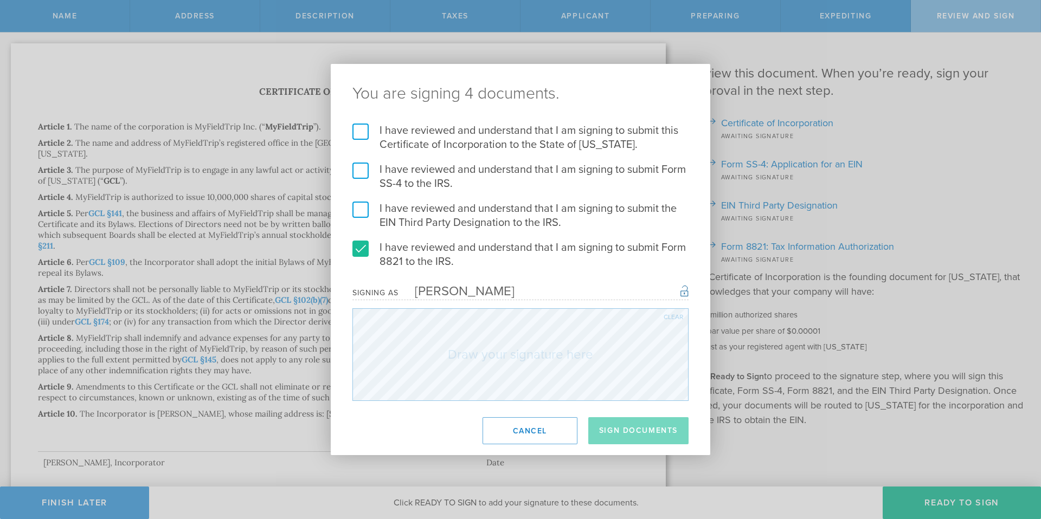
click at [0, 0] on input "I have reviewed and understand that I am signing to submit the EIN Third Party …" at bounding box center [0, 0] width 0 height 0
drag, startPoint x: 353, startPoint y: 164, endPoint x: 358, endPoint y: 151, distance: 13.7
click at [353, 163] on label "I have reviewed and understand that I am signing to submit Form SS-4 to the IRS." at bounding box center [520, 177] width 336 height 28
click at [0, 0] on input "I have reviewed and understand that I am signing to submit Form SS-4 to the IRS." at bounding box center [0, 0] width 0 height 0
click at [362, 134] on label "I have reviewed and understand that I am signing to submit this Certificate of …" at bounding box center [520, 138] width 336 height 28
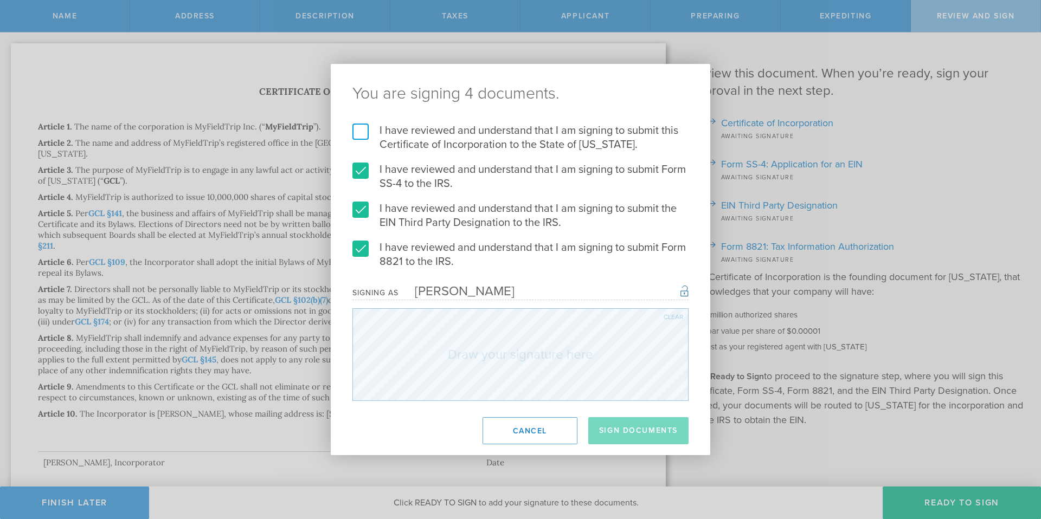
click at [0, 0] on input "I have reviewed and understand that I am signing to submit this Certificate of …" at bounding box center [0, 0] width 0 height 0
click at [620, 435] on button "Sign Documents" at bounding box center [638, 430] width 100 height 27
click at [511, 263] on label "I have reviewed and understand that I am signing to submit Form 8821 to the IRS." at bounding box center [520, 255] width 336 height 28
click at [0, 0] on input "I have reviewed and understand that I am signing to submit Form 8821 to the IRS." at bounding box center [0, 0] width 0 height 0
click at [426, 262] on label "I have reviewed and understand that I am signing to submit Form 8821 to the IRS." at bounding box center [520, 255] width 336 height 28
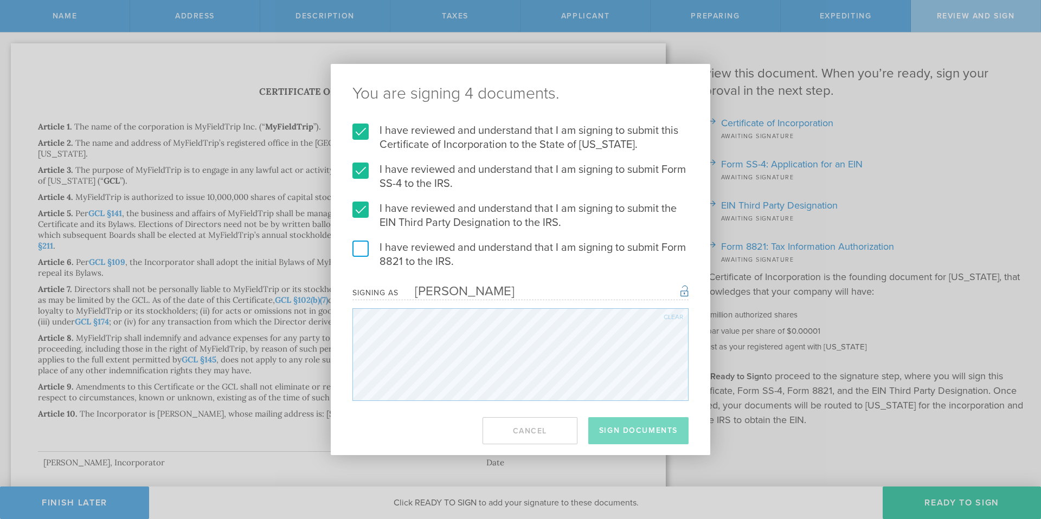
click at [0, 0] on input "I have reviewed and understand that I am signing to submit Form 8821 to the IRS." at bounding box center [0, 0] width 0 height 0
click at [669, 317] on div "Clear" at bounding box center [674, 317] width 20 height 7
click at [527, 290] on div "Signing as [PERSON_NAME] Once signed, this document will have a secure signatur…" at bounding box center [520, 292] width 336 height 15
drag, startPoint x: 505, startPoint y: 291, endPoint x: 495, endPoint y: 288, distance: 10.0
click at [503, 291] on div "Signing as [PERSON_NAME] Once signed, this document will have a secure signatur…" at bounding box center [520, 292] width 336 height 15
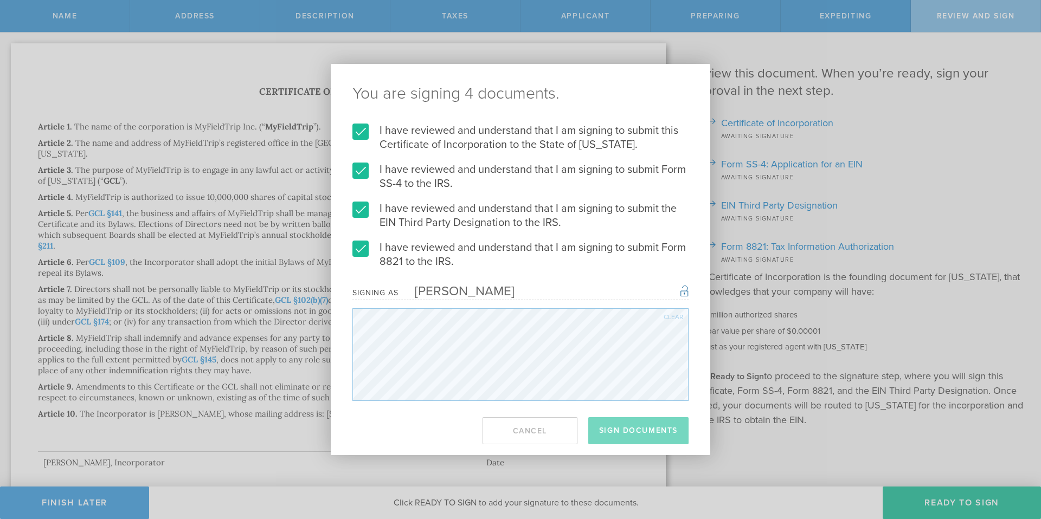
click at [495, 288] on div "[PERSON_NAME]" at bounding box center [456, 292] width 116 height 16
click at [494, 289] on div "[PERSON_NAME]" at bounding box center [456, 292] width 116 height 16
click at [368, 140] on label "I have reviewed and understand that I am signing to submit this Certificate of …" at bounding box center [520, 138] width 336 height 28
click at [0, 0] on input "I have reviewed and understand that I am signing to submit this Certificate of …" at bounding box center [0, 0] width 0 height 0
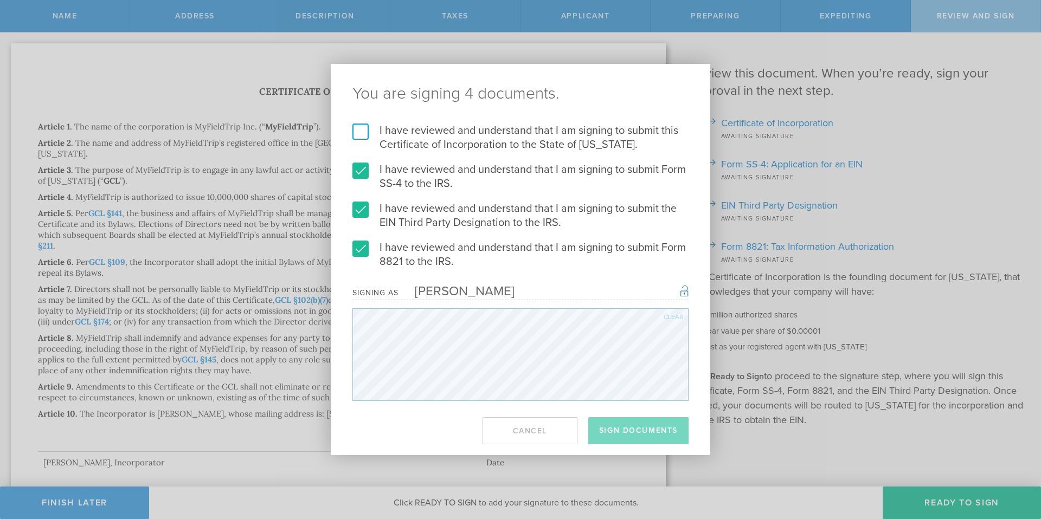
click at [360, 134] on label "I have reviewed and understand that I am signing to submit this Certificate of …" at bounding box center [520, 138] width 336 height 28
click at [0, 0] on input "I have reviewed and understand that I am signing to submit this Certificate of …" at bounding box center [0, 0] width 0 height 0
click at [357, 159] on form "I have reviewed and understand that I am signing to submit this Certificate of …" at bounding box center [520, 263] width 336 height 278
click at [360, 176] on label "I have reviewed and understand that I am signing to submit Form SS-4 to the IRS." at bounding box center [520, 177] width 336 height 28
click at [0, 0] on input "I have reviewed and understand that I am signing to submit Form SS-4 to the IRS." at bounding box center [0, 0] width 0 height 0
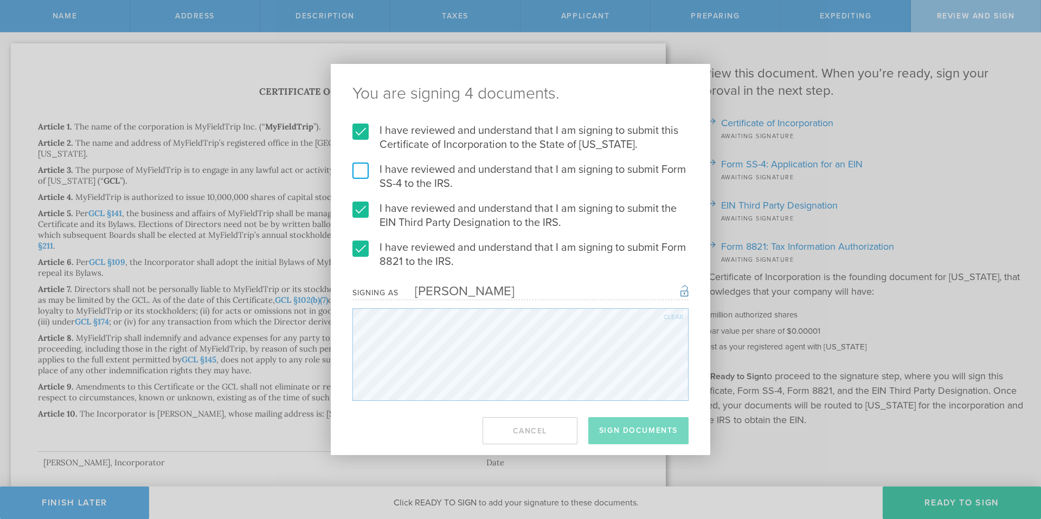
click at [362, 173] on label "I have reviewed and understand that I am signing to submit Form SS-4 to the IRS." at bounding box center [520, 177] width 336 height 28
click at [0, 0] on input "I have reviewed and understand that I am signing to submit Form SS-4 to the IRS." at bounding box center [0, 0] width 0 height 0
click at [364, 218] on label "I have reviewed and understand that I am signing to submit the EIN Third Party …" at bounding box center [520, 216] width 336 height 28
click at [0, 0] on input "I have reviewed and understand that I am signing to submit the EIN Third Party …" at bounding box center [0, 0] width 0 height 0
click at [363, 213] on label "I have reviewed and understand that I am signing to submit the EIN Third Party …" at bounding box center [520, 216] width 336 height 28
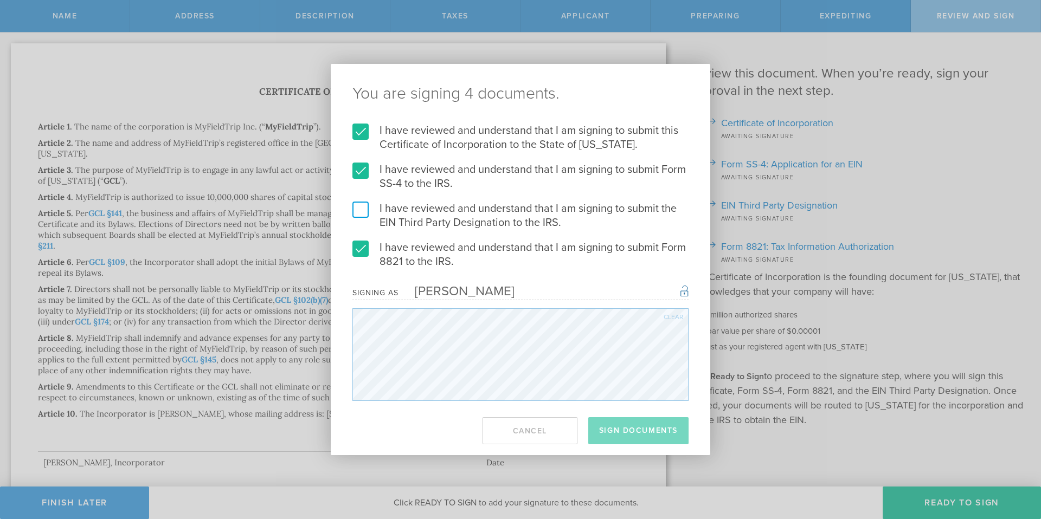
click at [0, 0] on input "I have reviewed and understand that I am signing to submit the EIN Third Party …" at bounding box center [0, 0] width 0 height 0
click at [361, 249] on label "I have reviewed and understand that I am signing to submit Form 8821 to the IRS." at bounding box center [520, 255] width 336 height 28
click at [0, 0] on input "I have reviewed and understand that I am signing to submit Form 8821 to the IRS." at bounding box center [0, 0] width 0 height 0
click at [361, 249] on label "I have reviewed and understand that I am signing to submit Form 8821 to the IRS." at bounding box center [520, 255] width 336 height 28
click at [0, 0] on input "I have reviewed and understand that I am signing to submit Form 8821 to the IRS." at bounding box center [0, 0] width 0 height 0
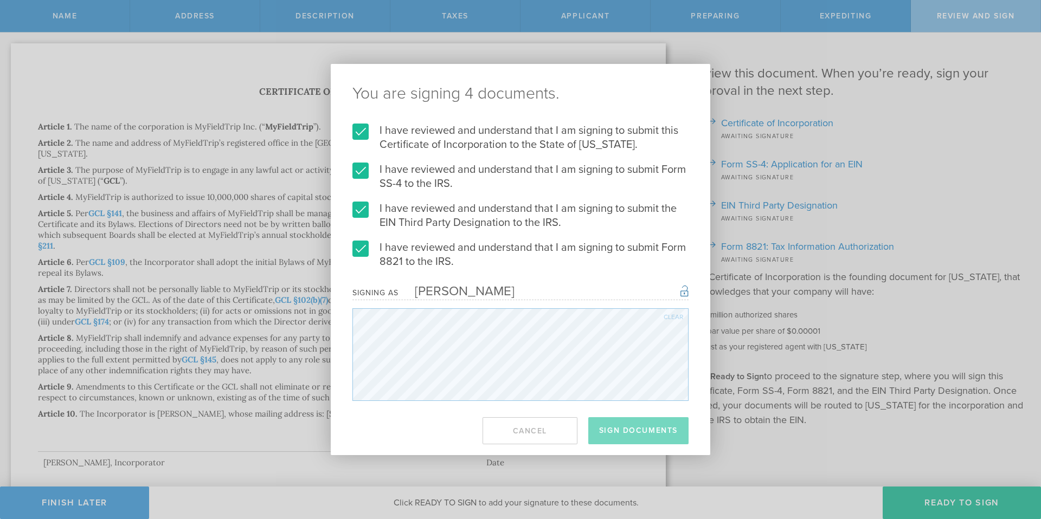
click at [667, 315] on div "Clear" at bounding box center [674, 317] width 20 height 7
click at [590, 415] on footer "Sign Documents Cancel" at bounding box center [520, 431] width 379 height 49
click at [466, 427] on footer "Sign Documents Cancel" at bounding box center [520, 431] width 379 height 49
click at [667, 320] on div "Clear" at bounding box center [674, 317] width 20 height 7
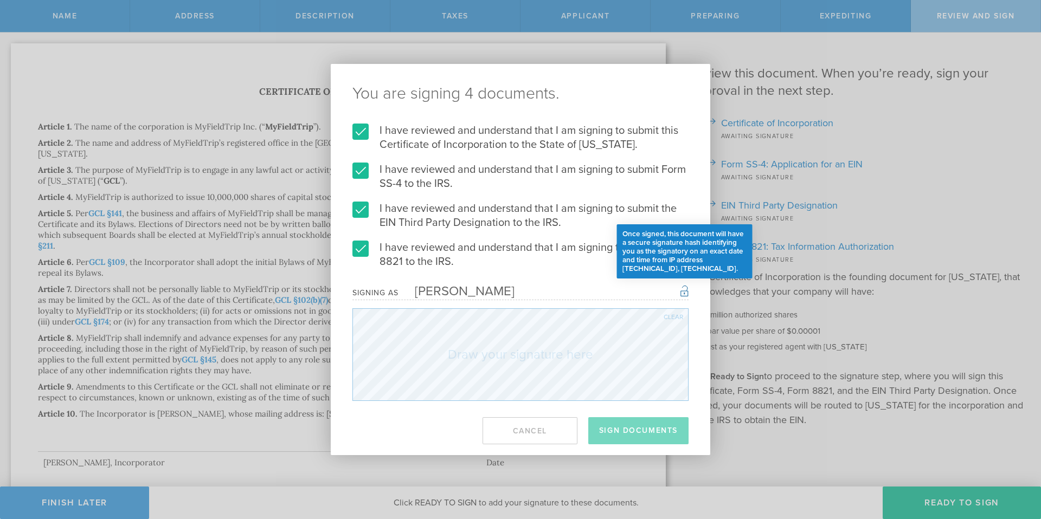
click at [684, 294] on div "Once signed, this document will have a secure signature hash identifying you as…" at bounding box center [684, 290] width 8 height 13
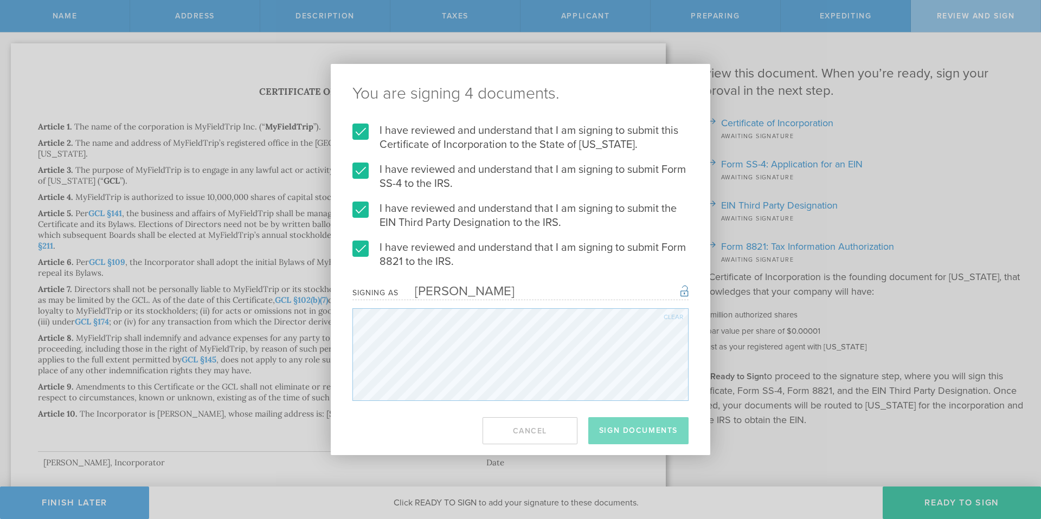
click at [557, 286] on div "Signing as [PERSON_NAME] Once signed, this document will have a secure signatur…" at bounding box center [520, 292] width 336 height 15
click at [557, 288] on div "Signing as [PERSON_NAME] Once signed, this document will have a secure signatur…" at bounding box center [520, 292] width 336 height 15
click at [349, 254] on div "I have reviewed and understand that I am signing to submit this Certificate of …" at bounding box center [520, 263] width 379 height 278
click at [359, 250] on label "I have reviewed and understand that I am signing to submit Form 8821 to the IRS." at bounding box center [520, 255] width 336 height 28
click at [0, 0] on input "I have reviewed and understand that I am signing to submit Form 8821 to the IRS." at bounding box center [0, 0] width 0 height 0
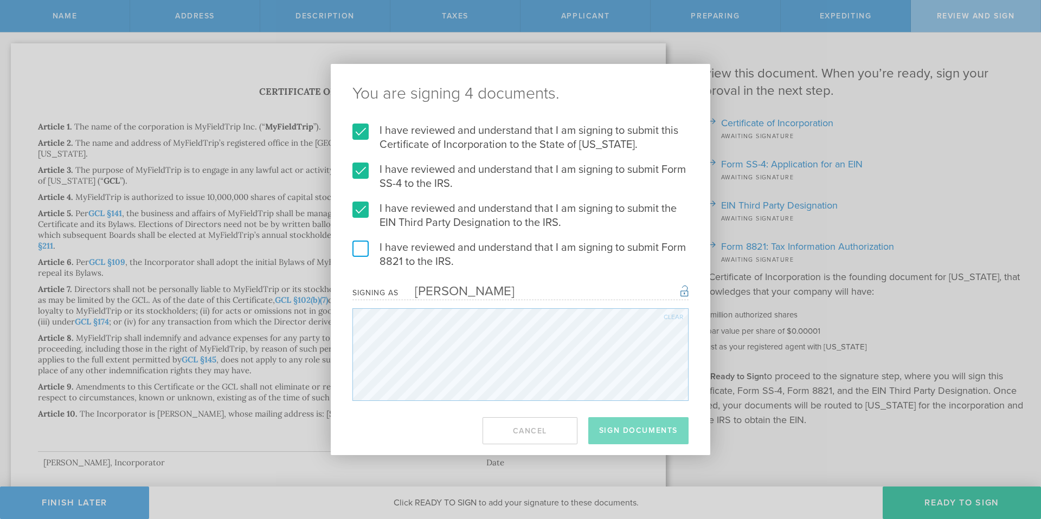
click at [357, 215] on label "I have reviewed and understand that I am signing to submit the EIN Third Party …" at bounding box center [520, 216] width 336 height 28
click at [0, 0] on input "I have reviewed and understand that I am signing to submit the EIN Third Party …" at bounding box center [0, 0] width 0 height 0
click at [360, 172] on label "I have reviewed and understand that I am signing to submit Form SS-4 to the IRS." at bounding box center [520, 177] width 336 height 28
click at [0, 0] on input "I have reviewed and understand that I am signing to submit Form SS-4 to the IRS." at bounding box center [0, 0] width 0 height 0
click at [357, 133] on label "I have reviewed and understand that I am signing to submit this Certificate of …" at bounding box center [520, 138] width 336 height 28
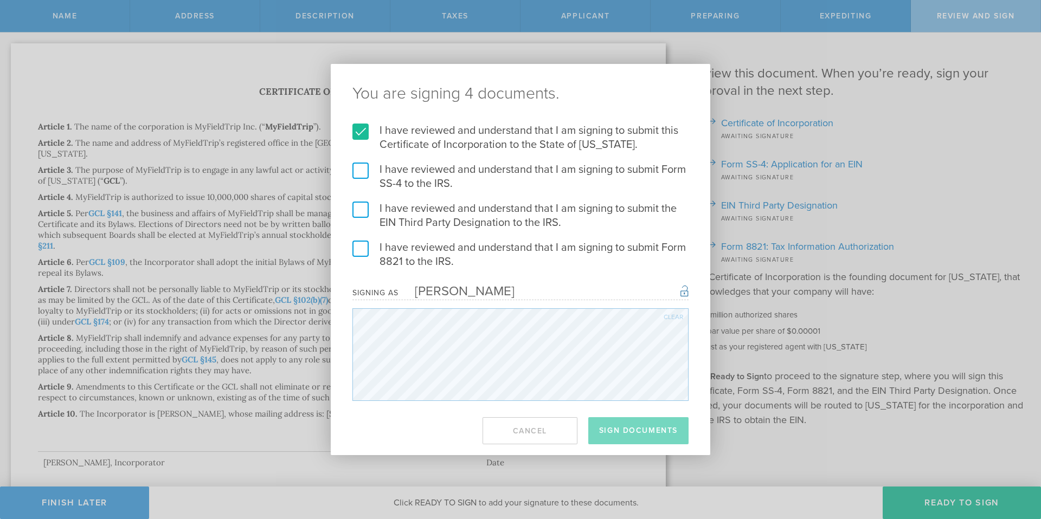
click at [0, 0] on input "I have reviewed and understand that I am signing to submit this Certificate of …" at bounding box center [0, 0] width 0 height 0
click at [363, 134] on label "I have reviewed and understand that I am signing to submit this Certificate of …" at bounding box center [520, 138] width 336 height 28
click at [0, 0] on input "I have reviewed and understand that I am signing to submit this Certificate of …" at bounding box center [0, 0] width 0 height 0
click at [362, 173] on label "I have reviewed and understand that I am signing to submit Form SS-4 to the IRS." at bounding box center [520, 177] width 336 height 28
click at [0, 0] on input "I have reviewed and understand that I am signing to submit Form SS-4 to the IRS." at bounding box center [0, 0] width 0 height 0
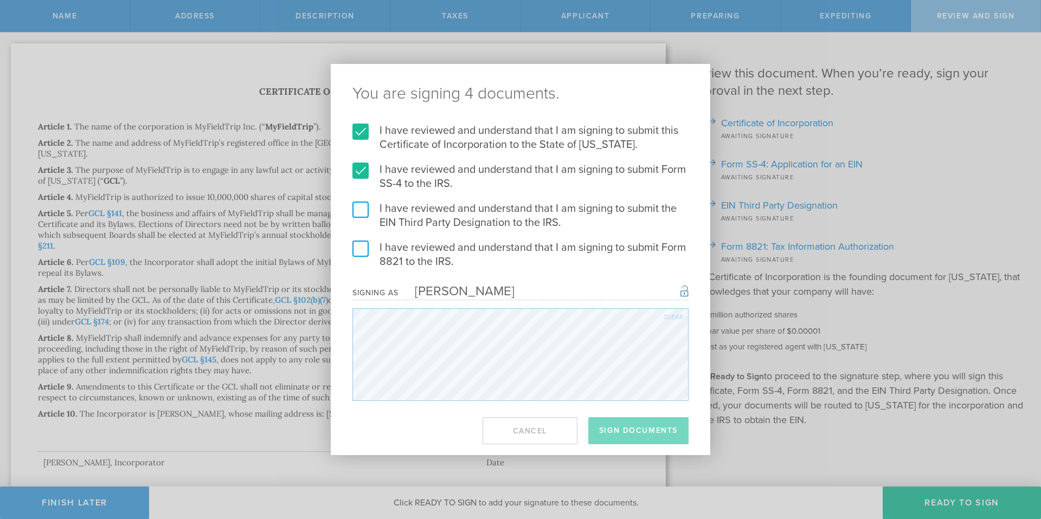
drag, startPoint x: 364, startPoint y: 210, endPoint x: 365, endPoint y: 227, distance: 16.8
click at [364, 211] on label "I have reviewed and understand that I am signing to submit the EIN Third Party …" at bounding box center [520, 216] width 336 height 28
click at [0, 0] on input "I have reviewed and understand that I am signing to submit the EIN Third Party …" at bounding box center [0, 0] width 0 height 0
click at [363, 247] on label "I have reviewed and understand that I am signing to submit Form 8821 to the IRS." at bounding box center [520, 255] width 336 height 28
click at [0, 0] on input "I have reviewed and understand that I am signing to submit Form 8821 to the IRS." at bounding box center [0, 0] width 0 height 0
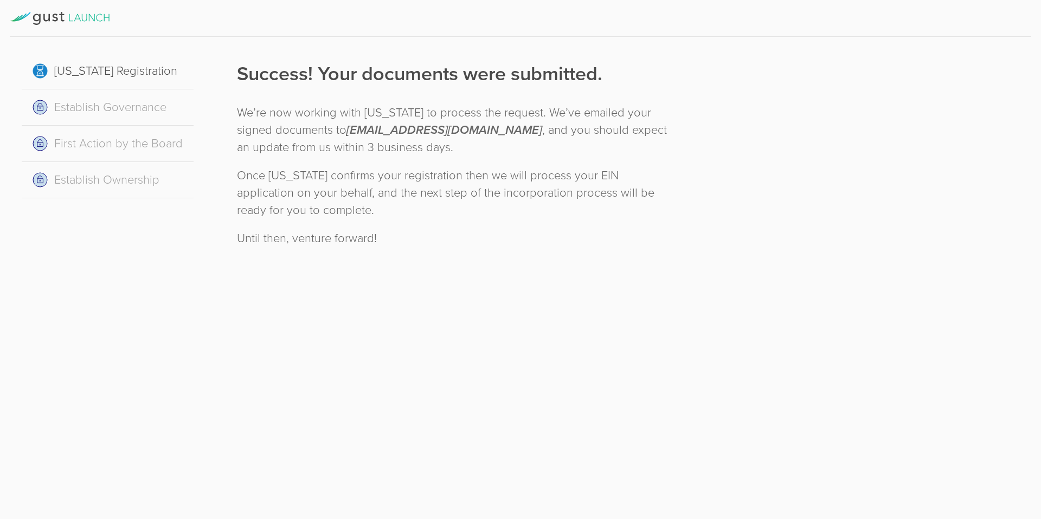
click at [735, 356] on div "Delaware Registration Establish Governance First Action by the Board Establish …" at bounding box center [520, 259] width 1041 height 519
click at [437, 253] on div "Success! Your documents were submitted. We’re now working with Delaware to proc…" at bounding box center [454, 153] width 479 height 210
